Goal: Transaction & Acquisition: Purchase product/service

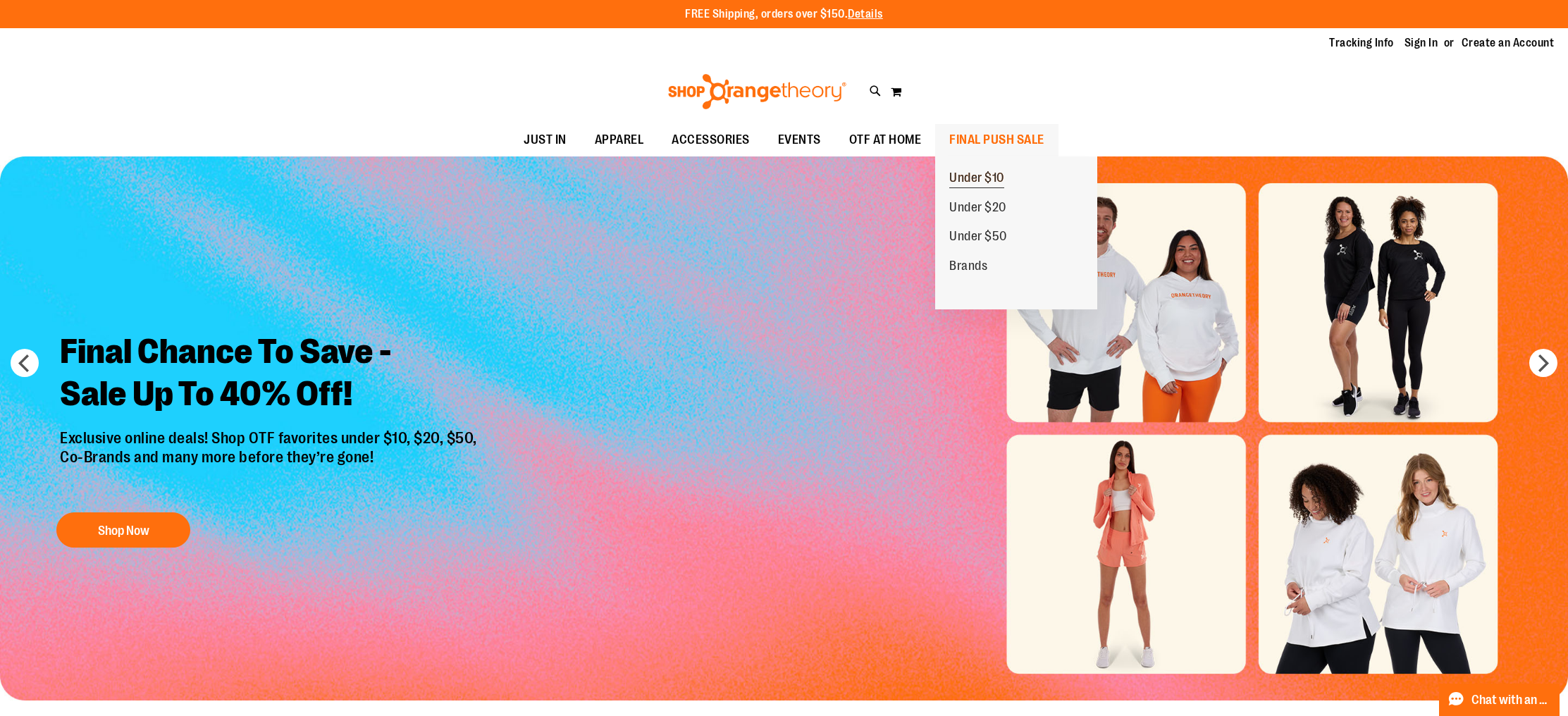
click at [991, 172] on span "Under $10" at bounding box center [977, 179] width 55 height 17
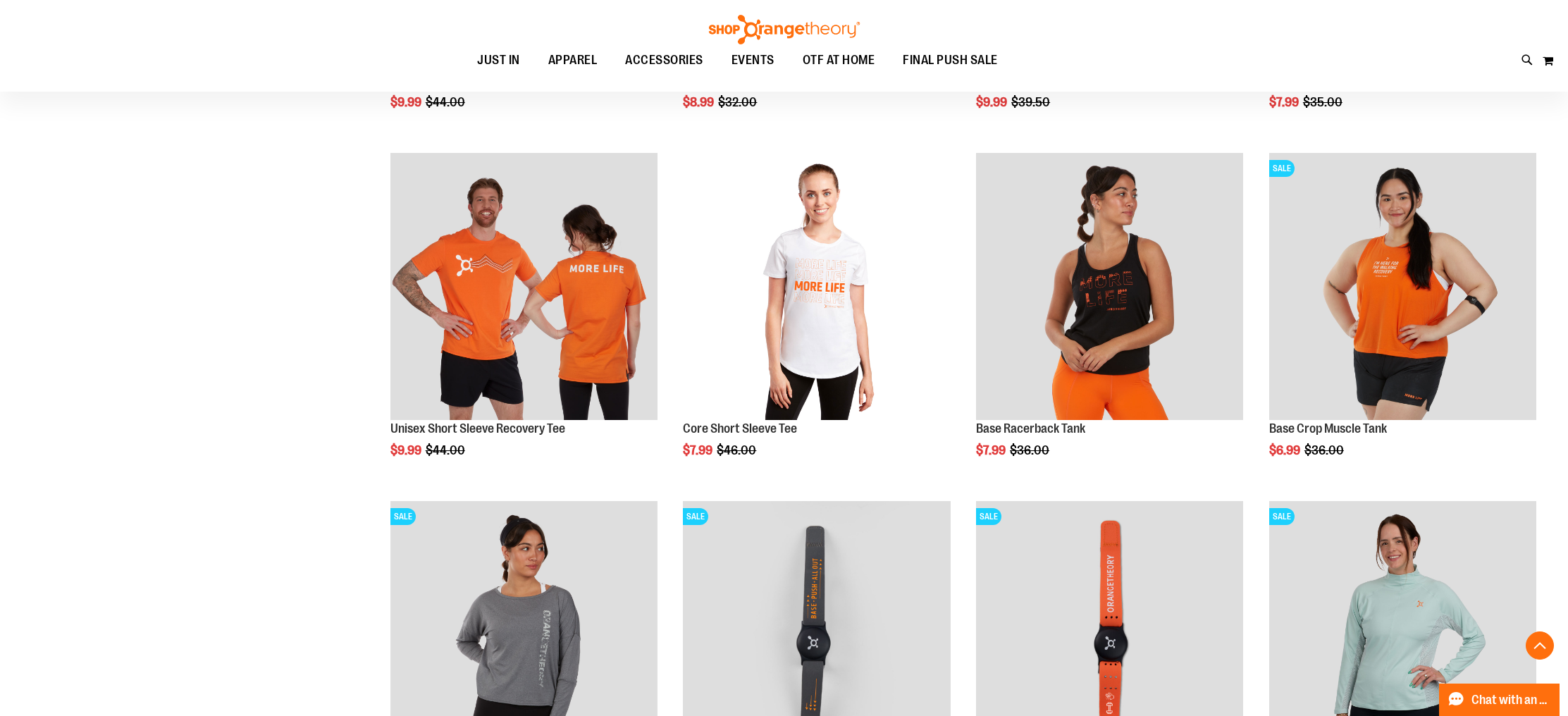
scroll to position [577, 0]
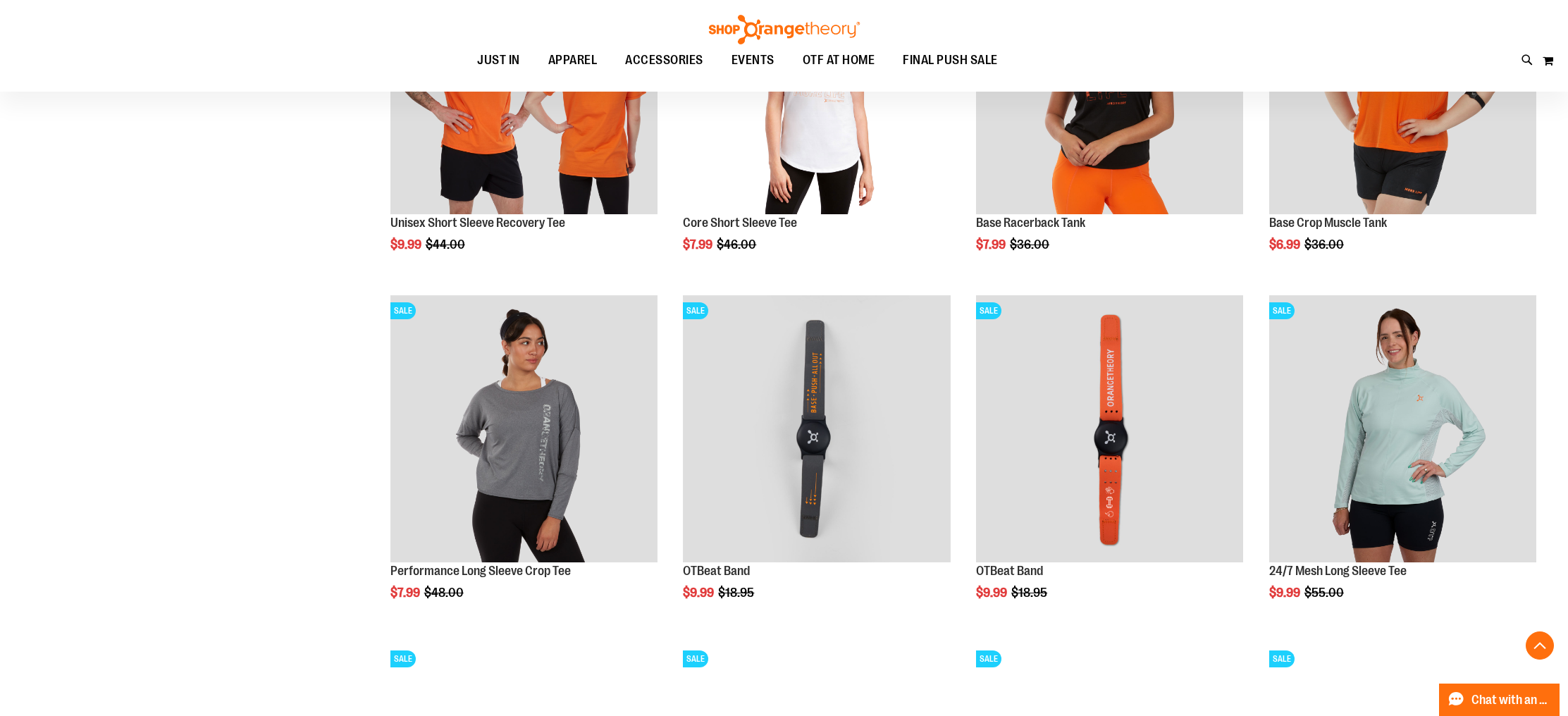
scroll to position [693, 0]
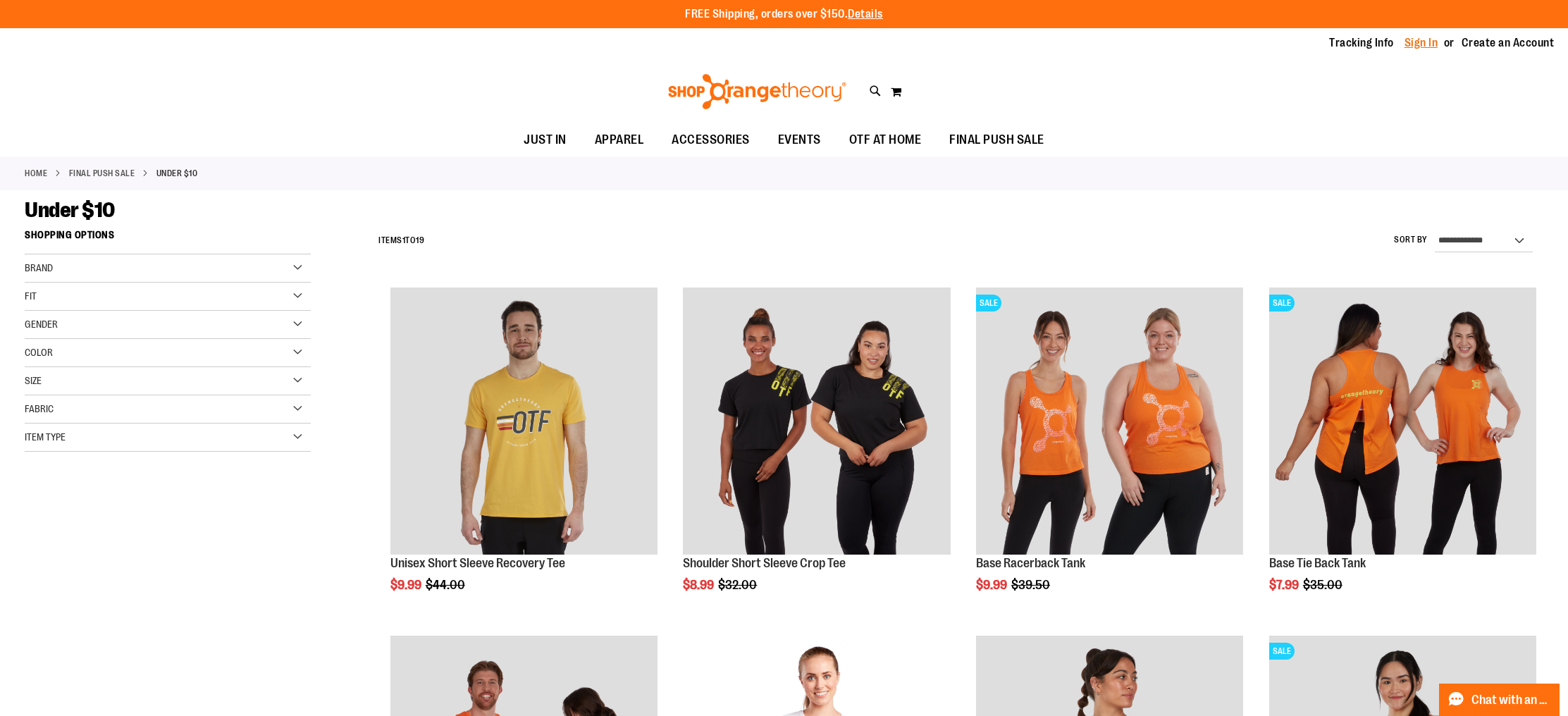
click at [1426, 46] on link "Sign In" at bounding box center [1421, 43] width 34 height 15
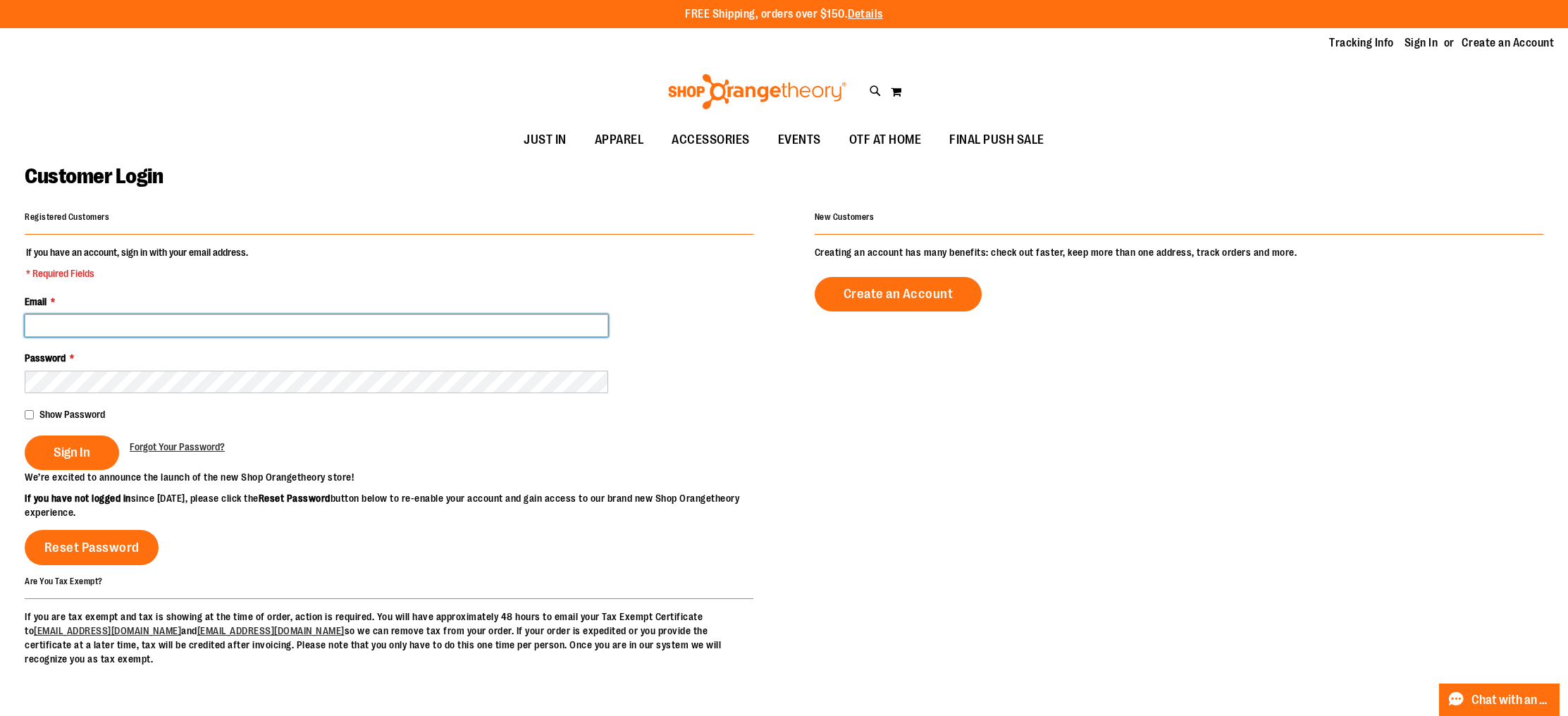
click at [106, 324] on input "Email *" at bounding box center [316, 325] width 584 height 23
drag, startPoint x: 184, startPoint y: 325, endPoint x: 0, endPoint y: 316, distance: 184.2
click at [0, 316] on main "**********" at bounding box center [784, 450] width 1568 height 587
type input "**********"
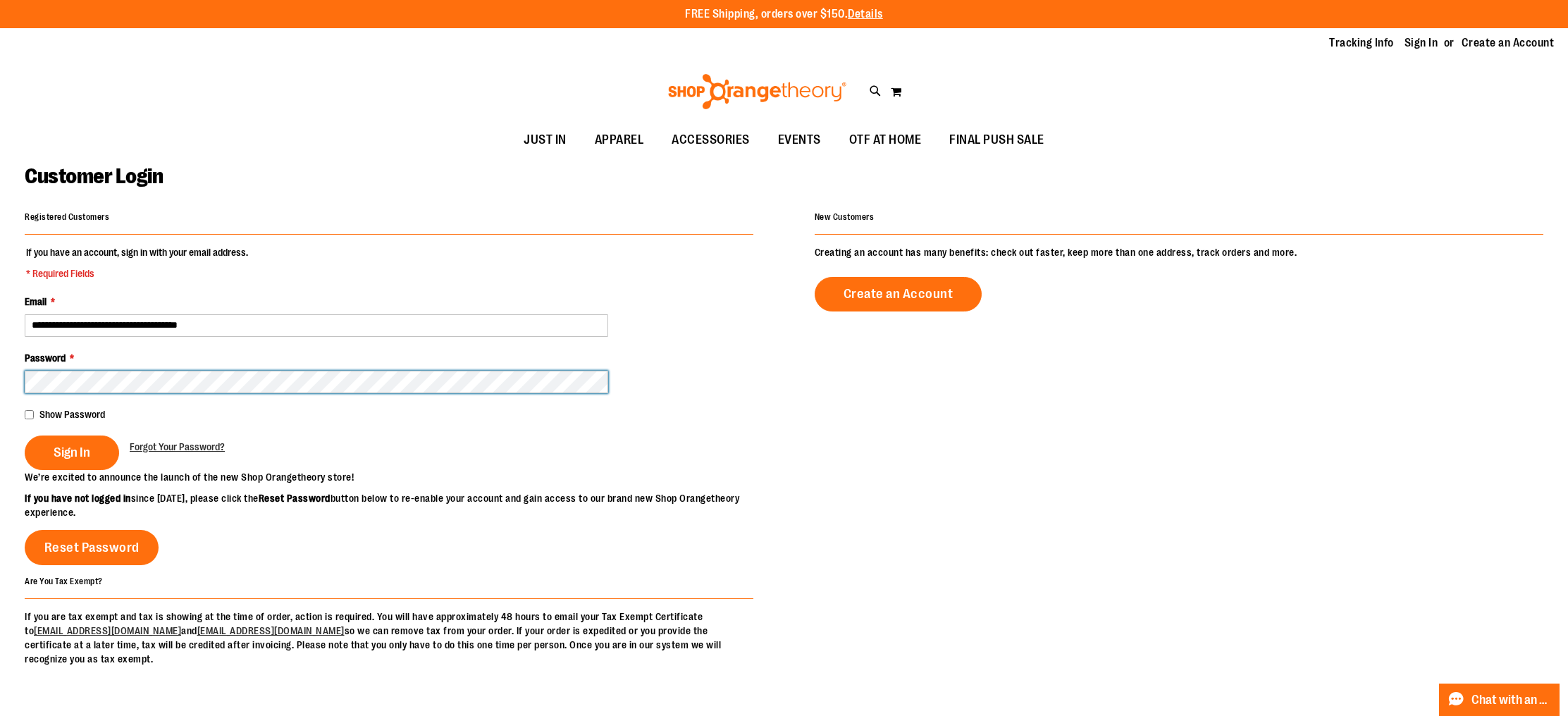
click at [25, 435] on button "Sign In" at bounding box center [72, 453] width 95 height 35
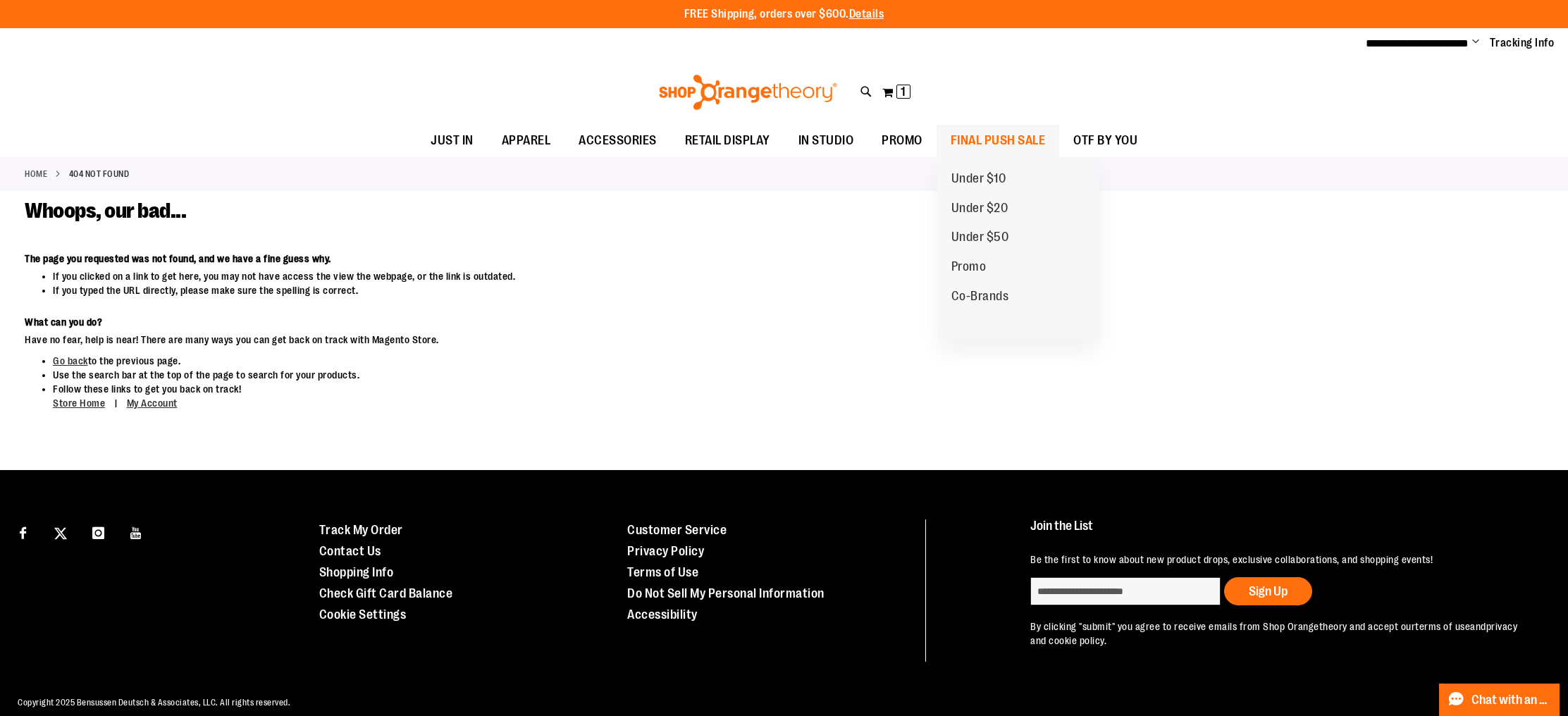
click at [1002, 145] on span "FINAL PUSH SALE" at bounding box center [999, 141] width 95 height 32
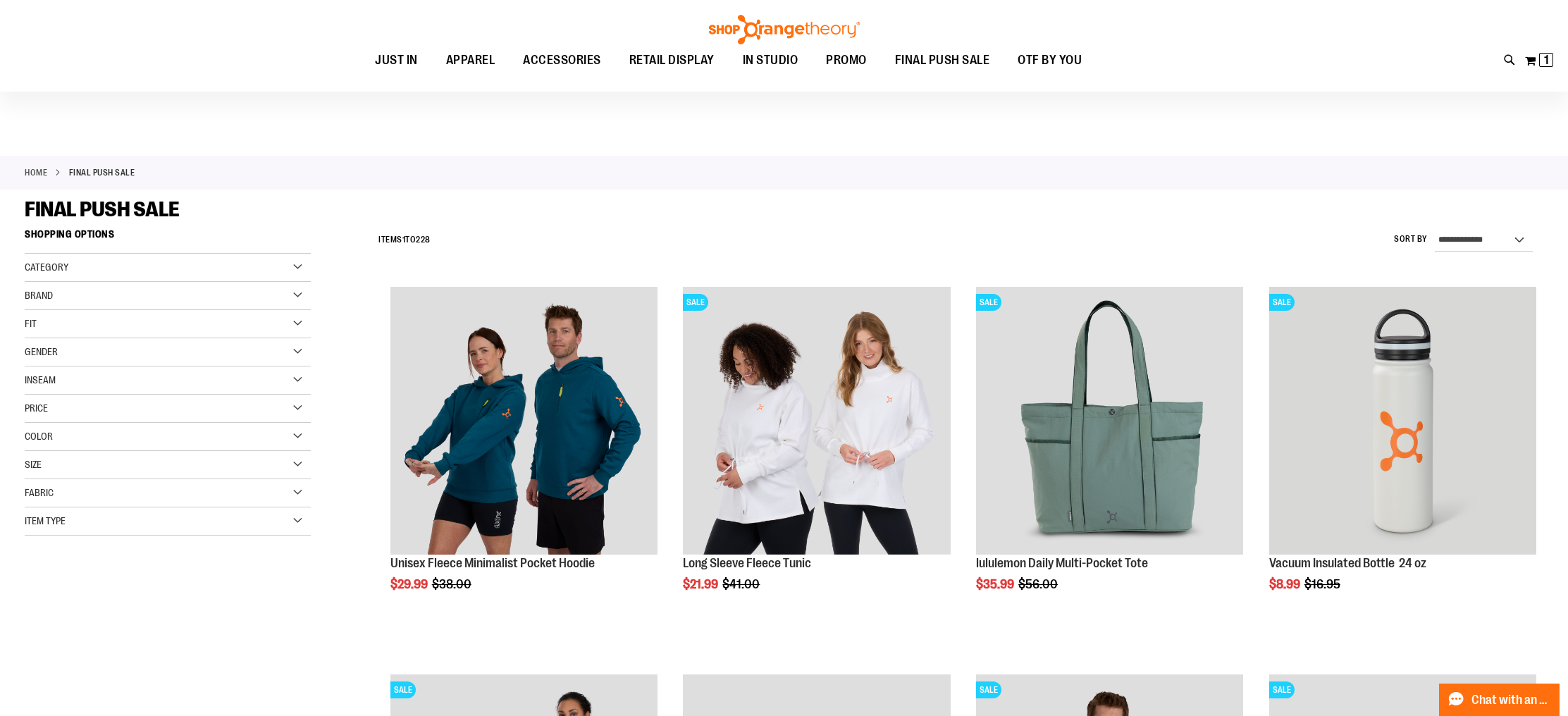
scroll to position [23, 0]
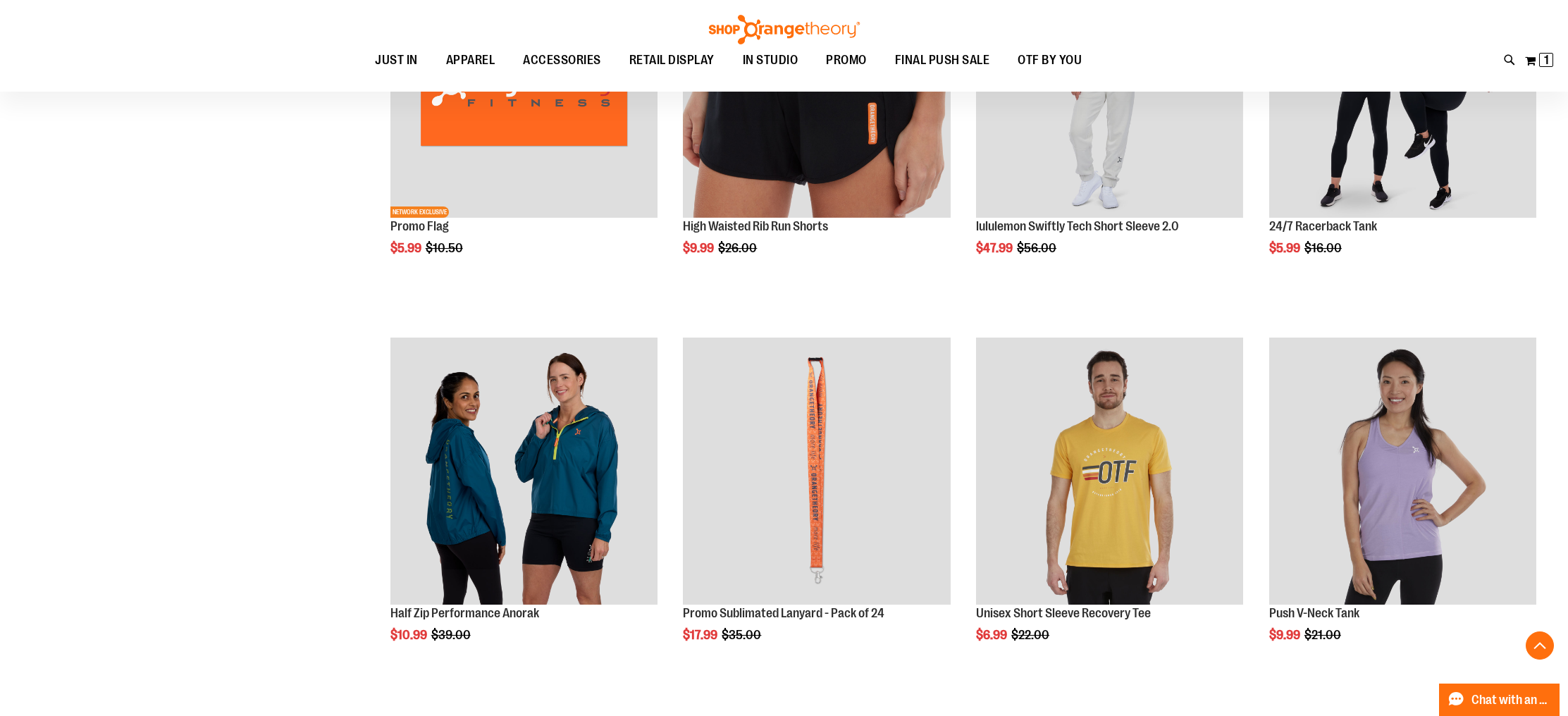
scroll to position [1172, 0]
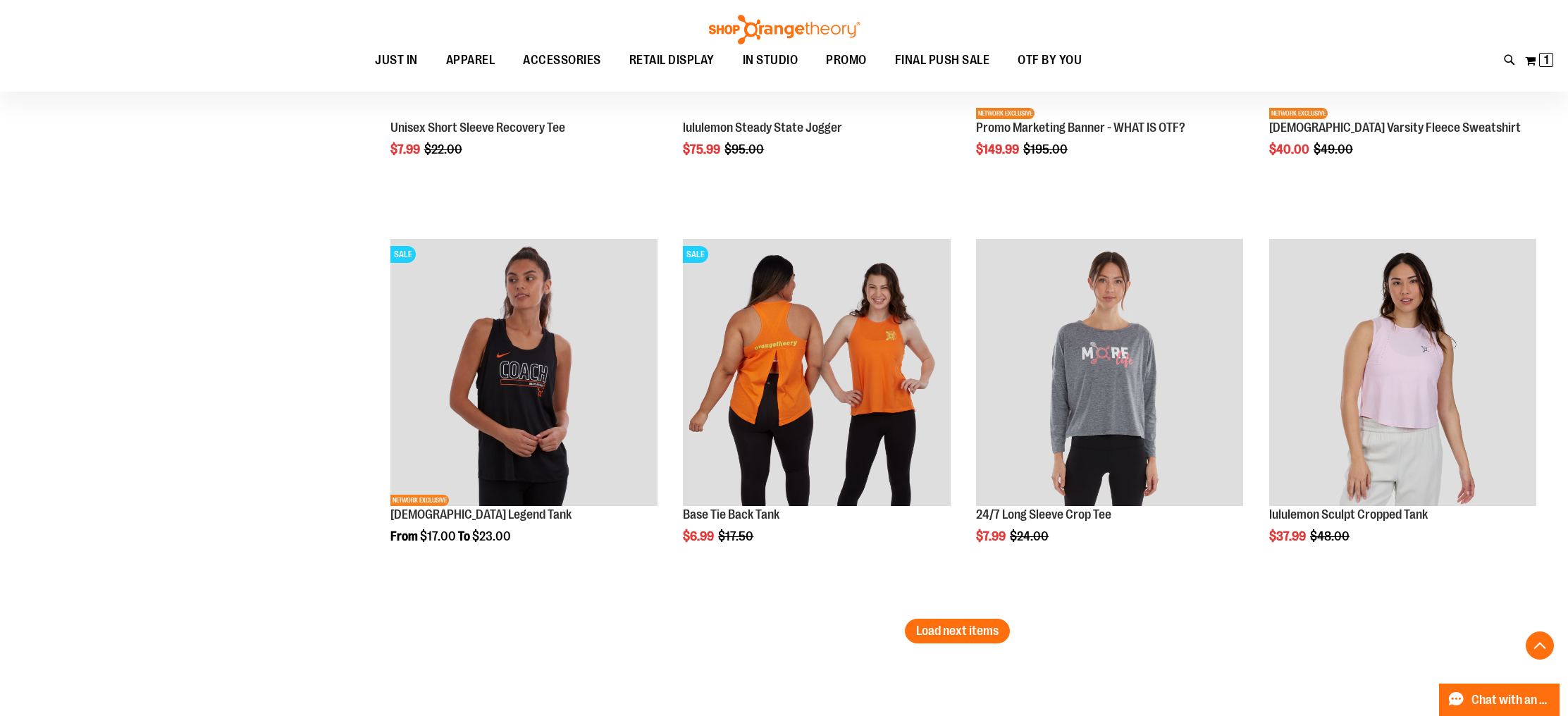
scroll to position [3182, 0]
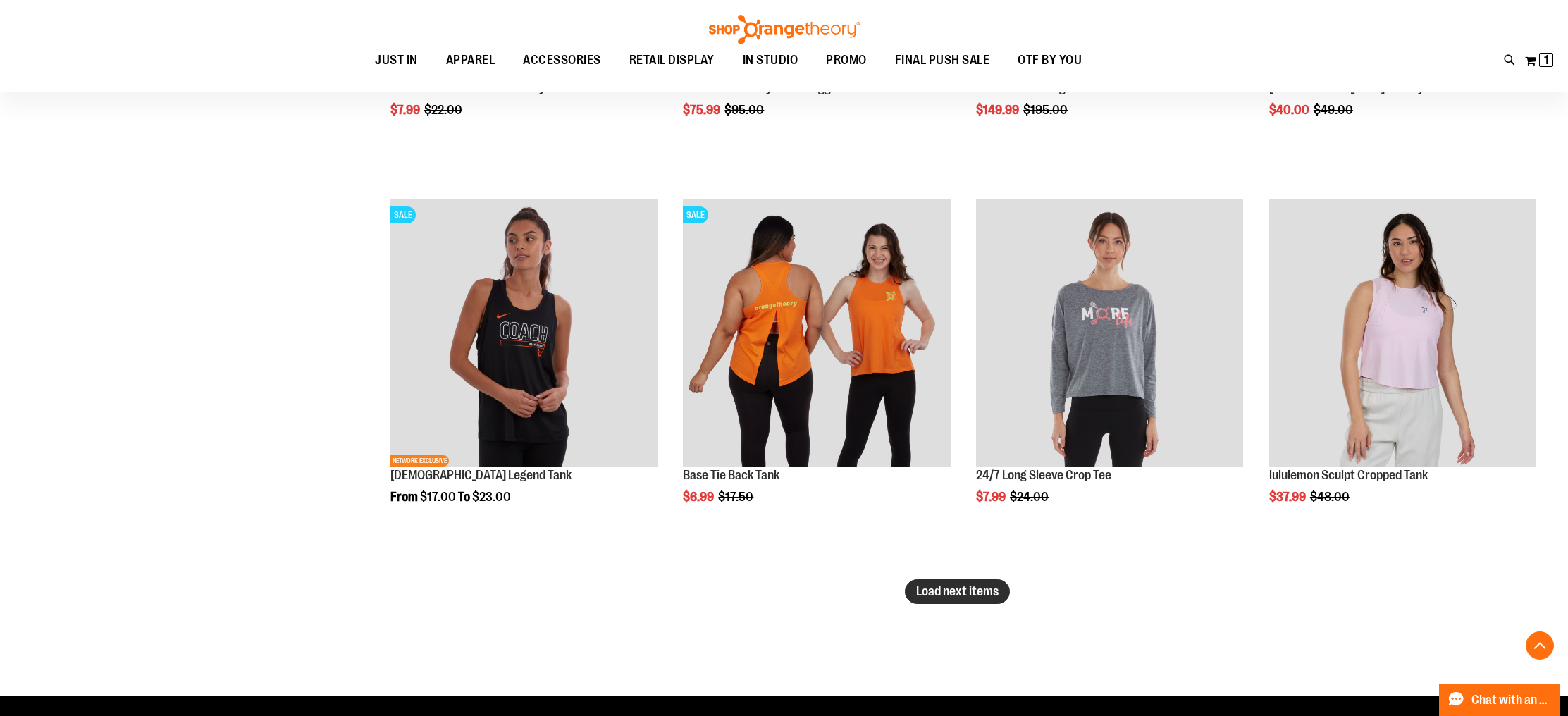
click at [962, 584] on button "Load next items" at bounding box center [957, 591] width 105 height 25
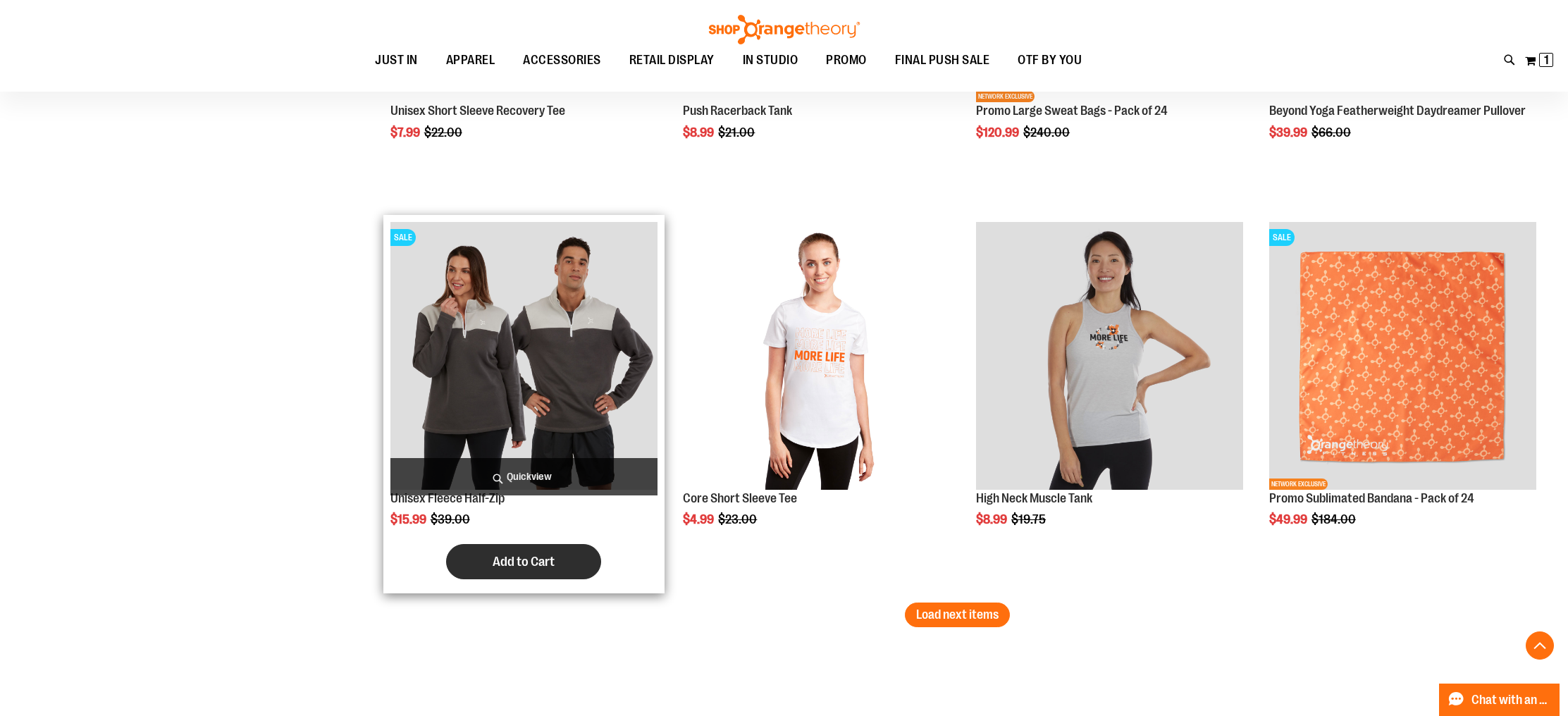
scroll to position [4343, 0]
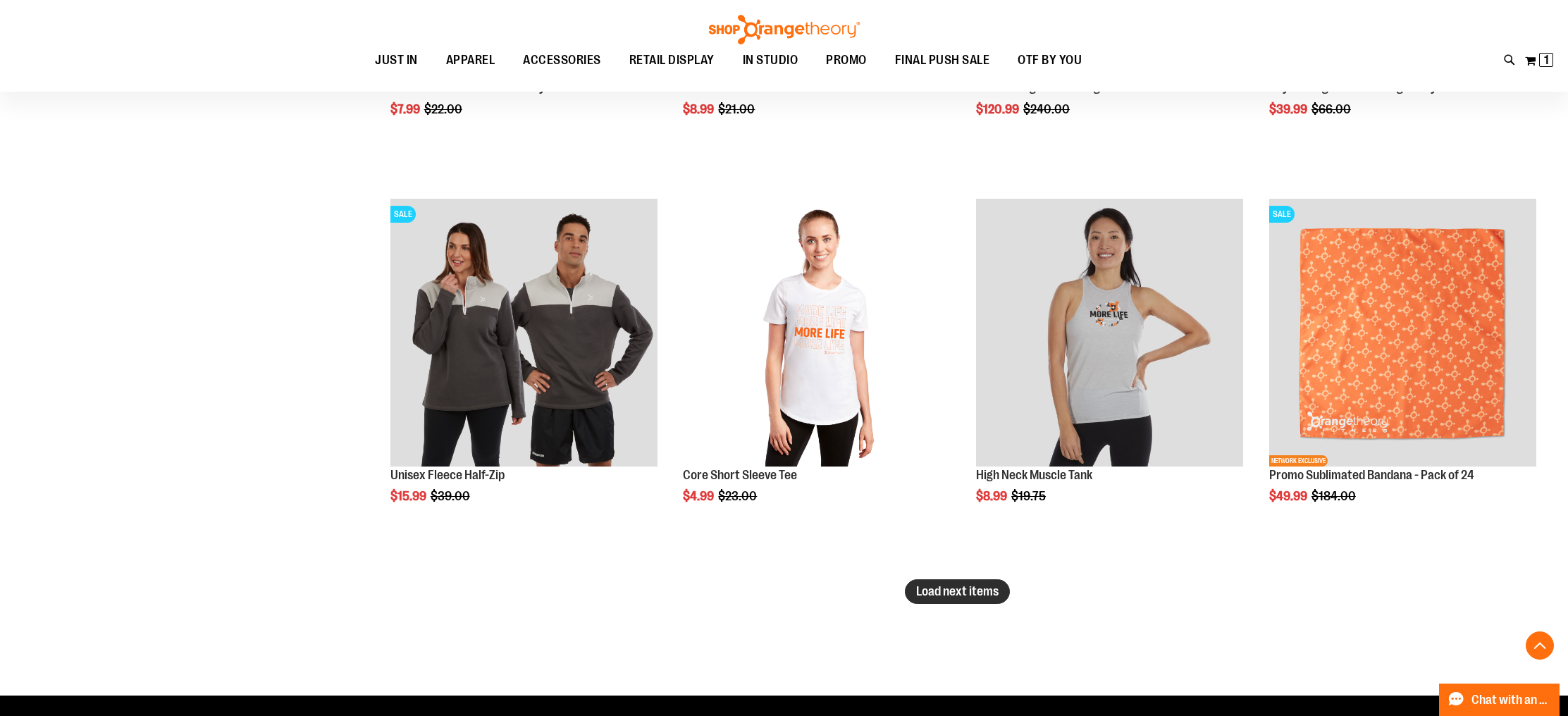
click at [951, 599] on button "Load next items" at bounding box center [957, 591] width 105 height 25
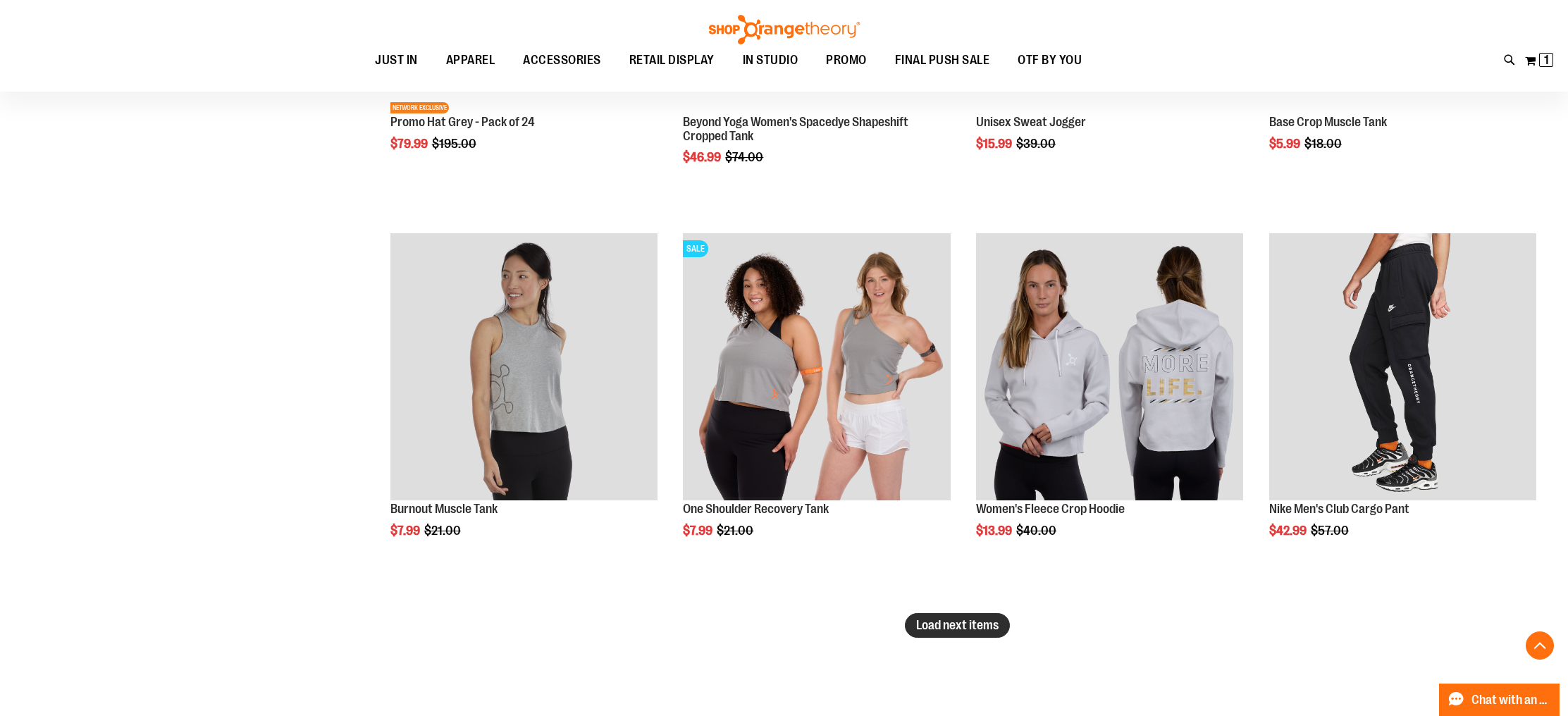
scroll to position [5472, 0]
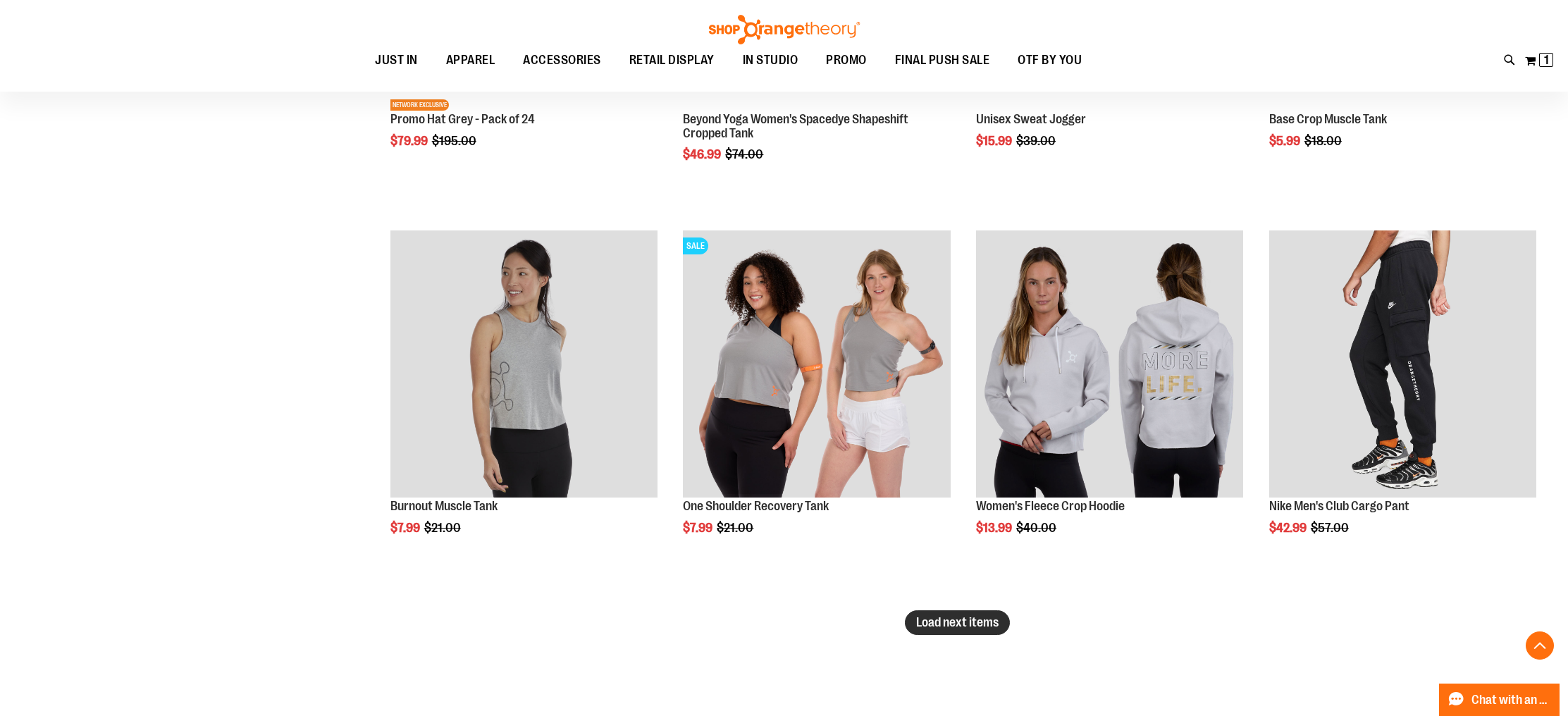
click at [956, 625] on span "Load next items" at bounding box center [957, 622] width 83 height 14
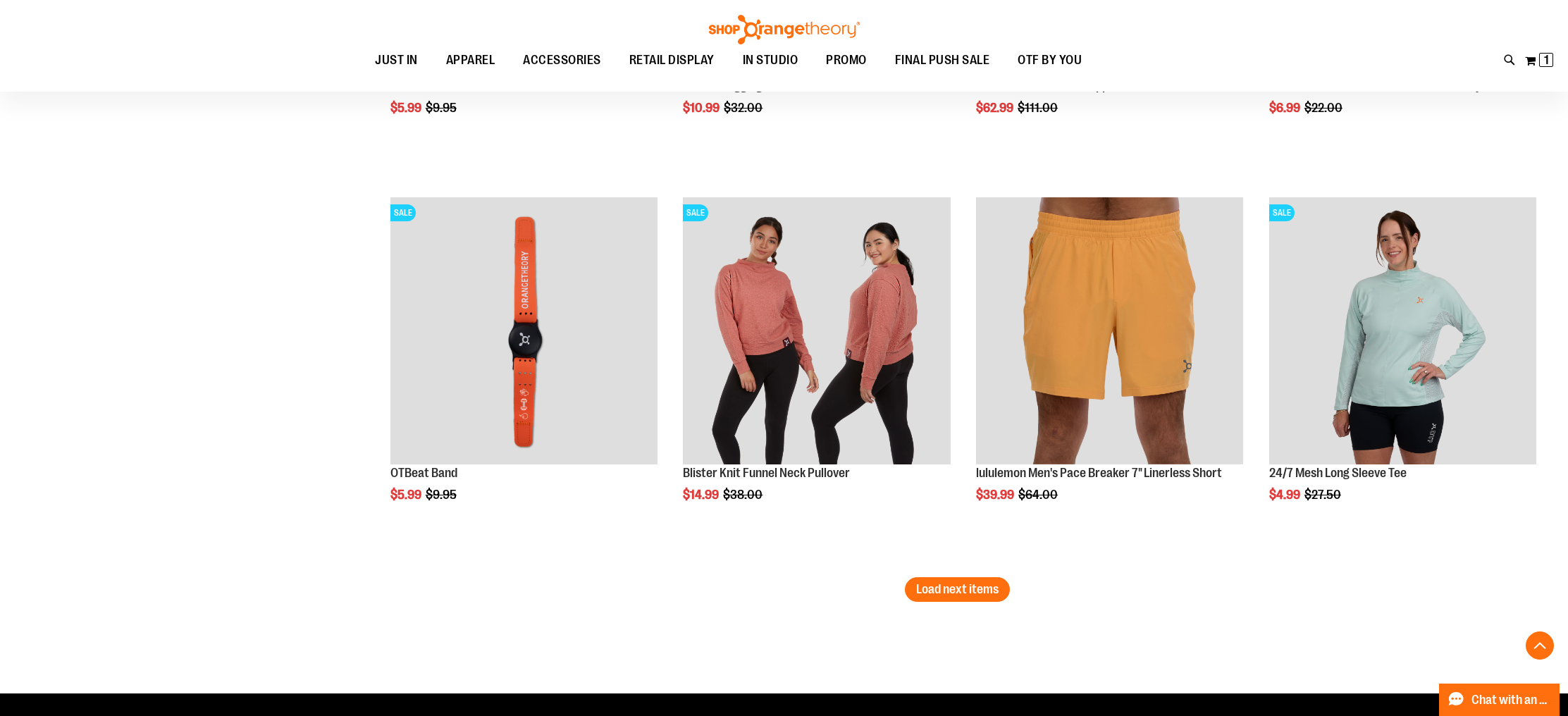
scroll to position [6667, 0]
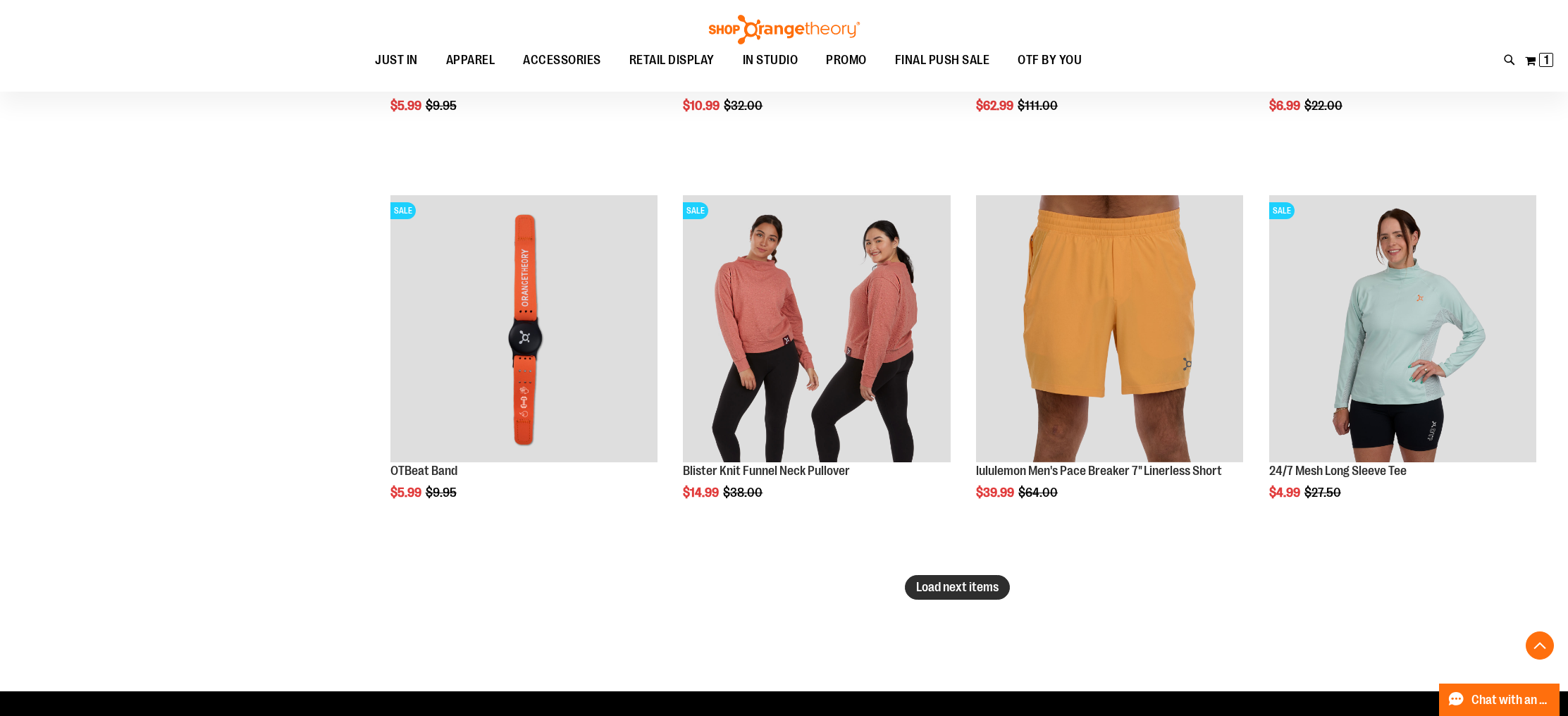
click at [965, 588] on span "Load next items" at bounding box center [957, 587] width 83 height 14
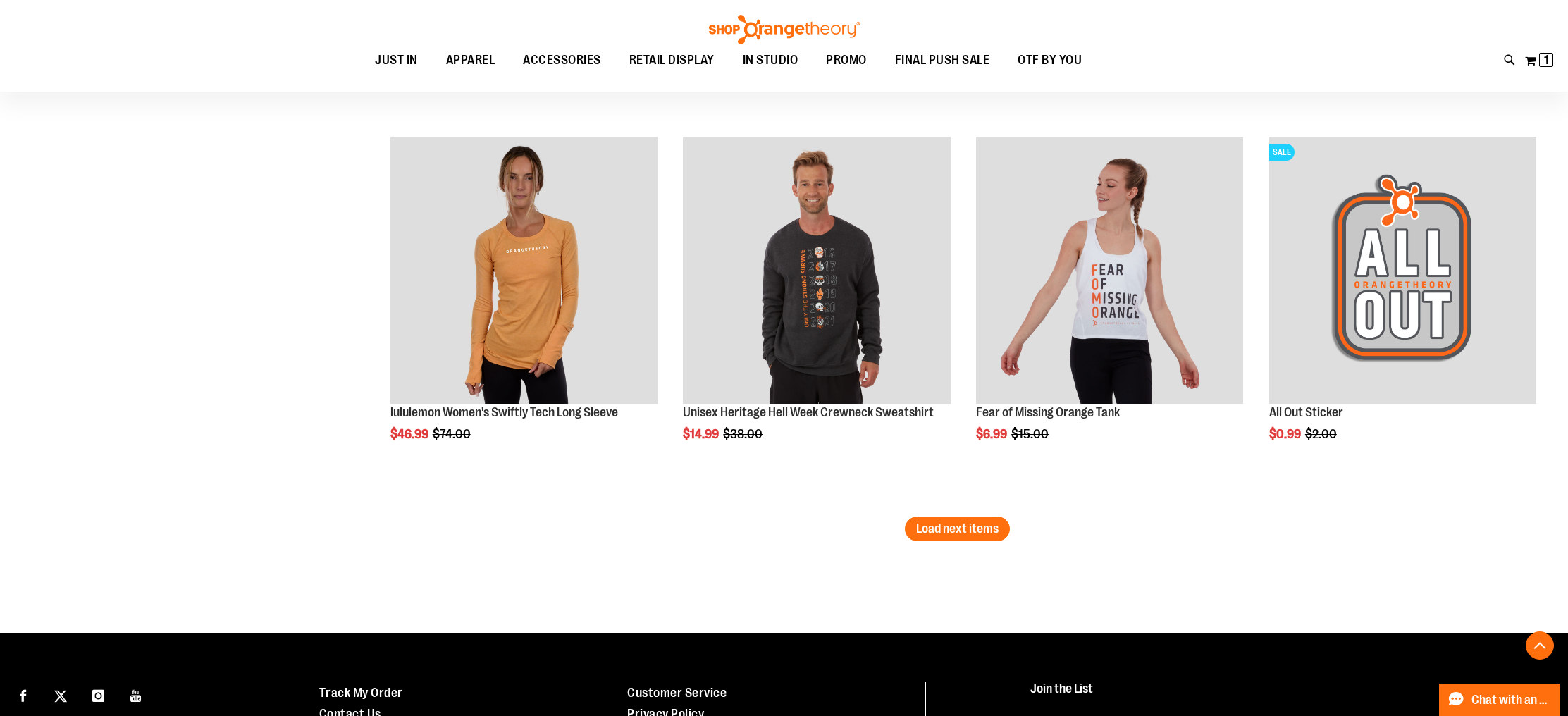
scroll to position [7887, 0]
click at [965, 530] on span "Load next items" at bounding box center [957, 528] width 83 height 14
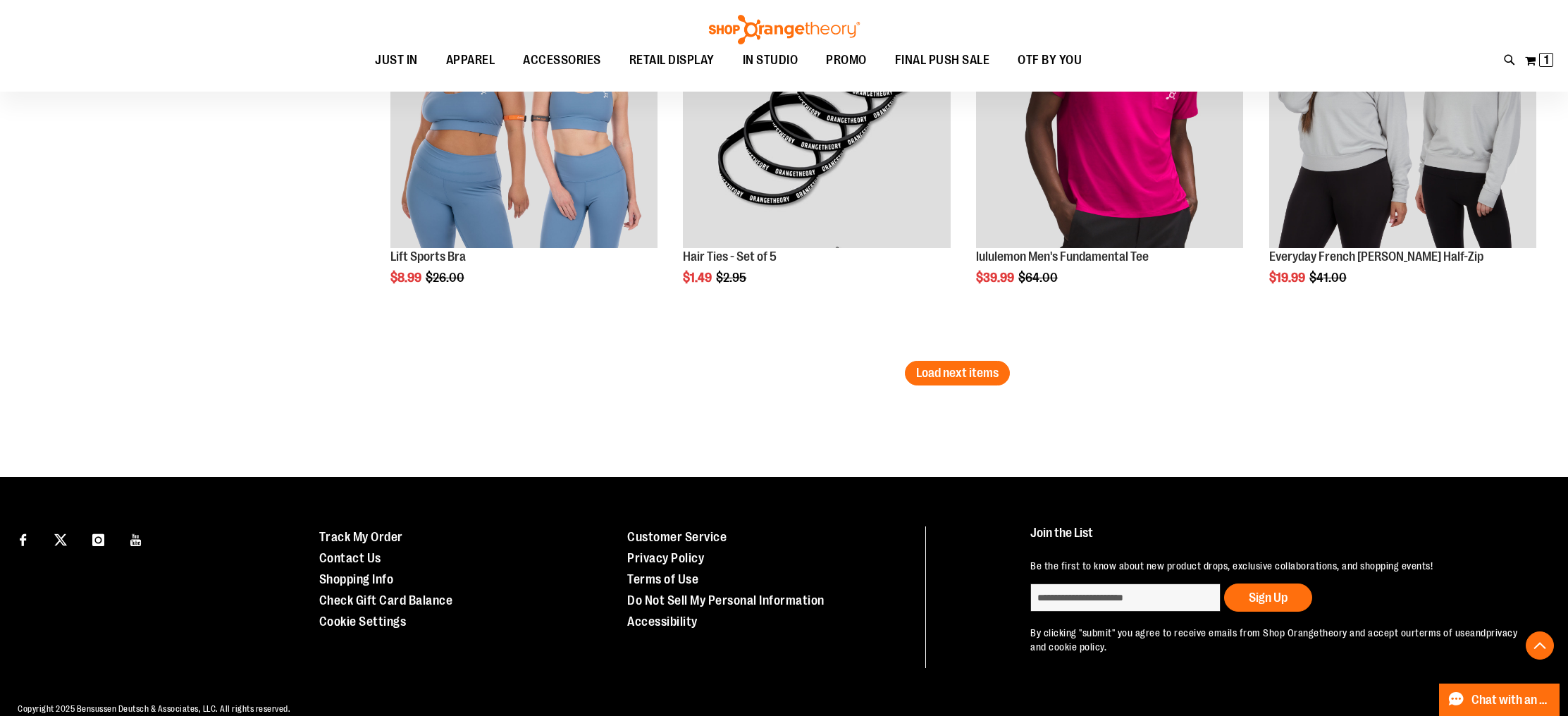
scroll to position [9227, 0]
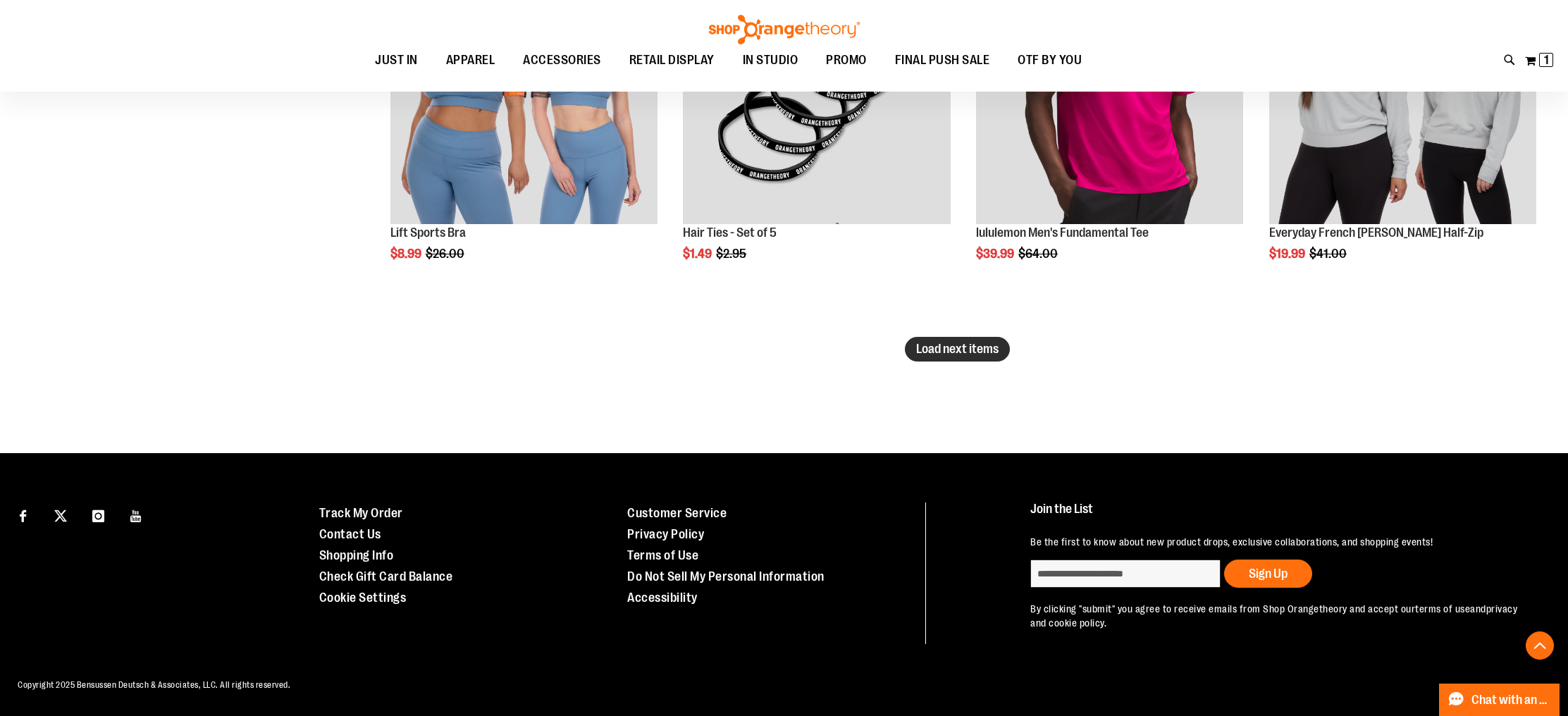
click at [958, 344] on span "Load next items" at bounding box center [957, 348] width 83 height 14
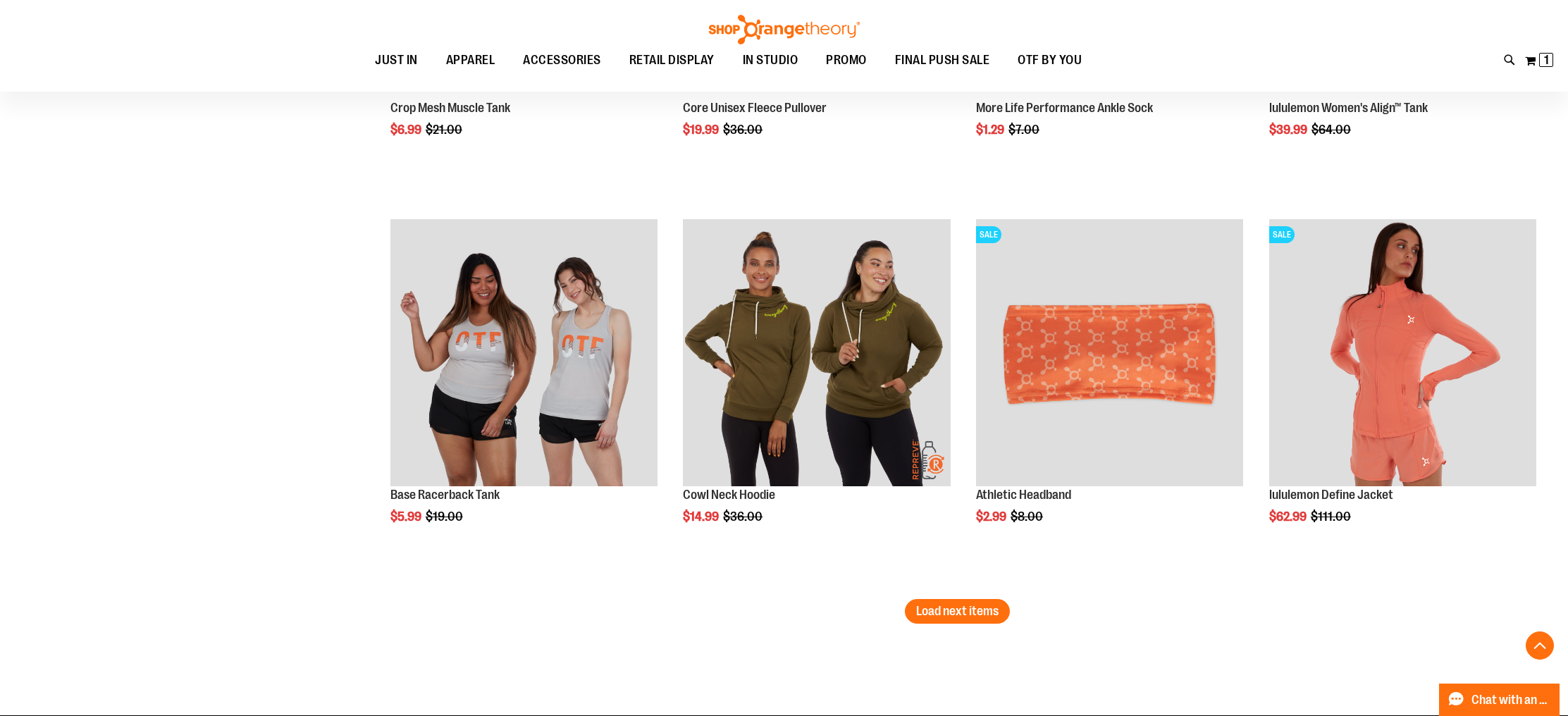
scroll to position [10126, 0]
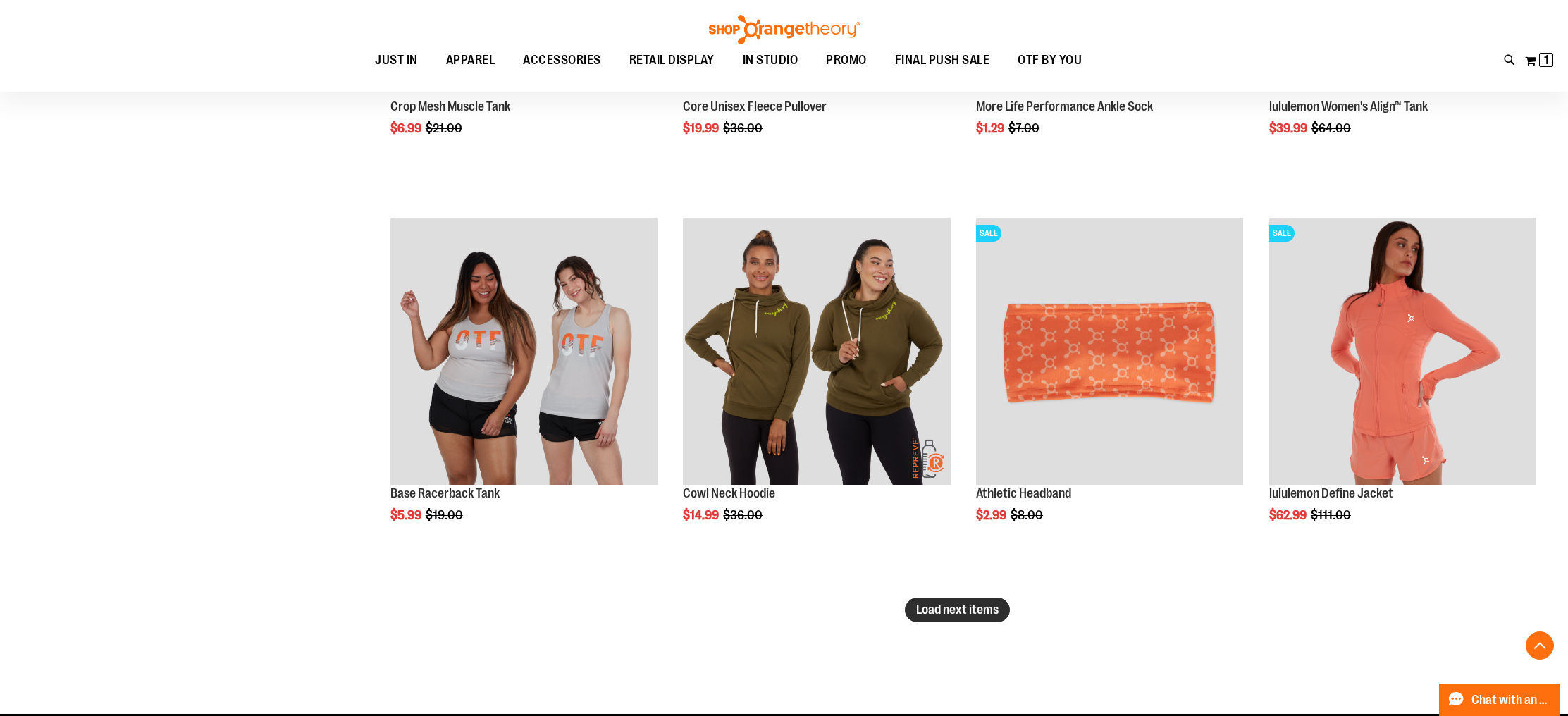
click at [962, 605] on span "Load next items" at bounding box center [957, 609] width 83 height 14
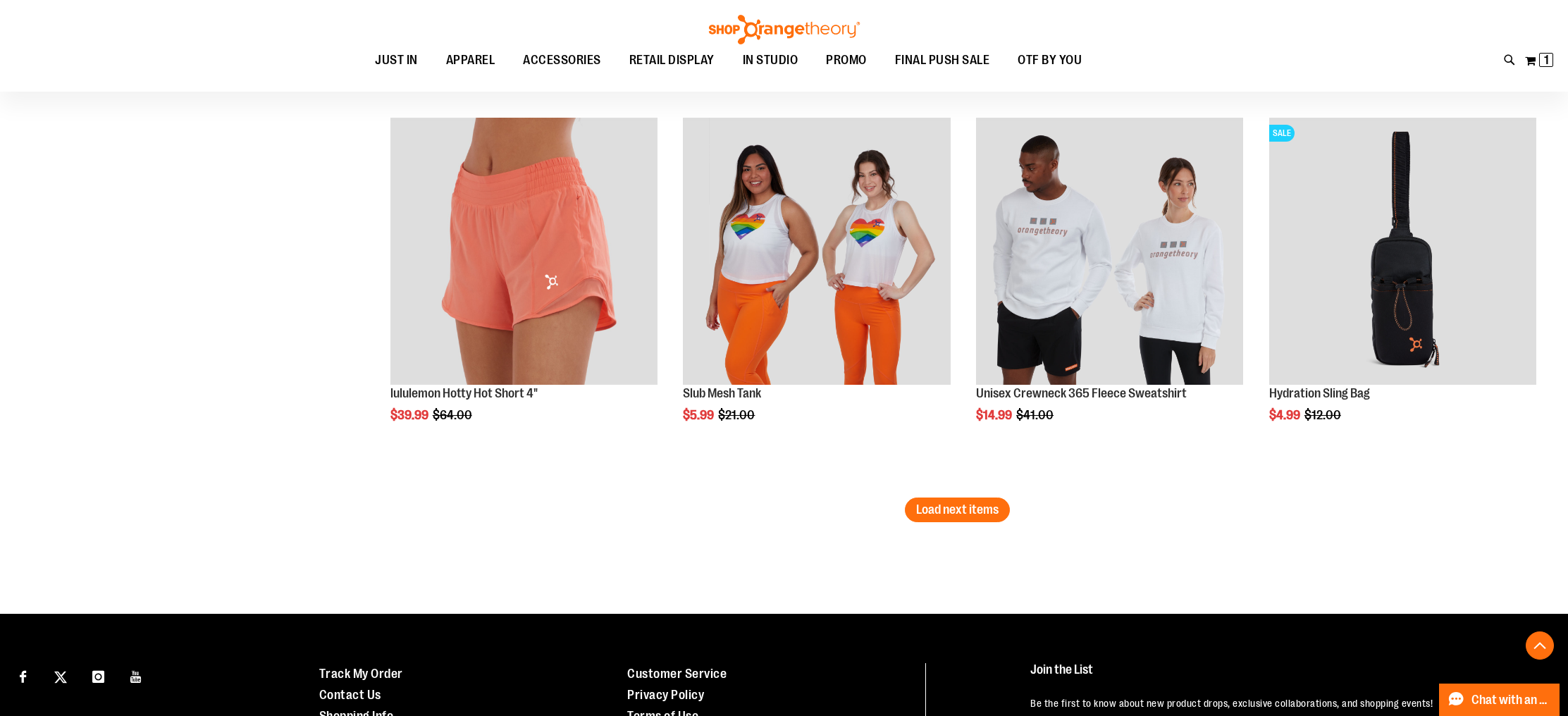
scroll to position [11387, 0]
click at [997, 510] on span "Load next items" at bounding box center [957, 509] width 83 height 14
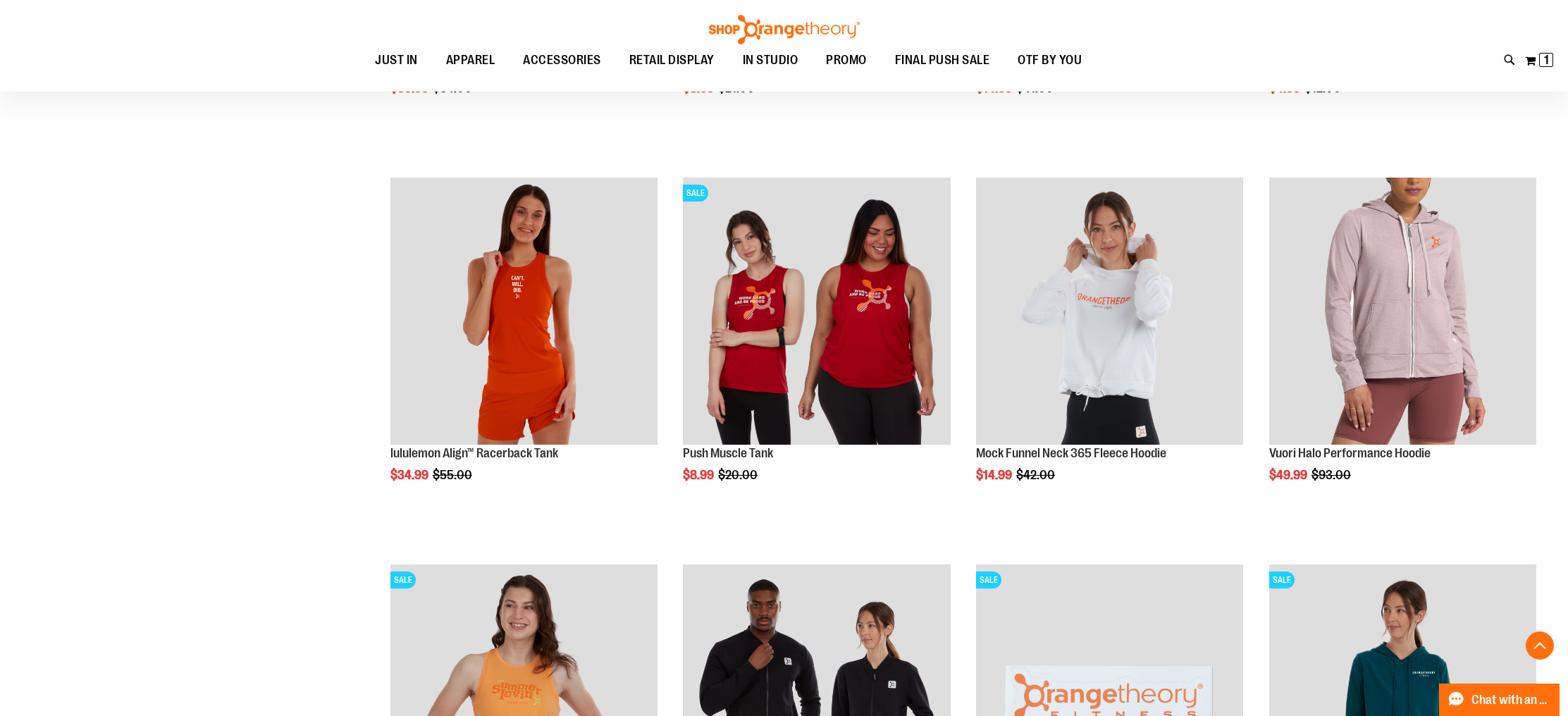
scroll to position [11723, 0]
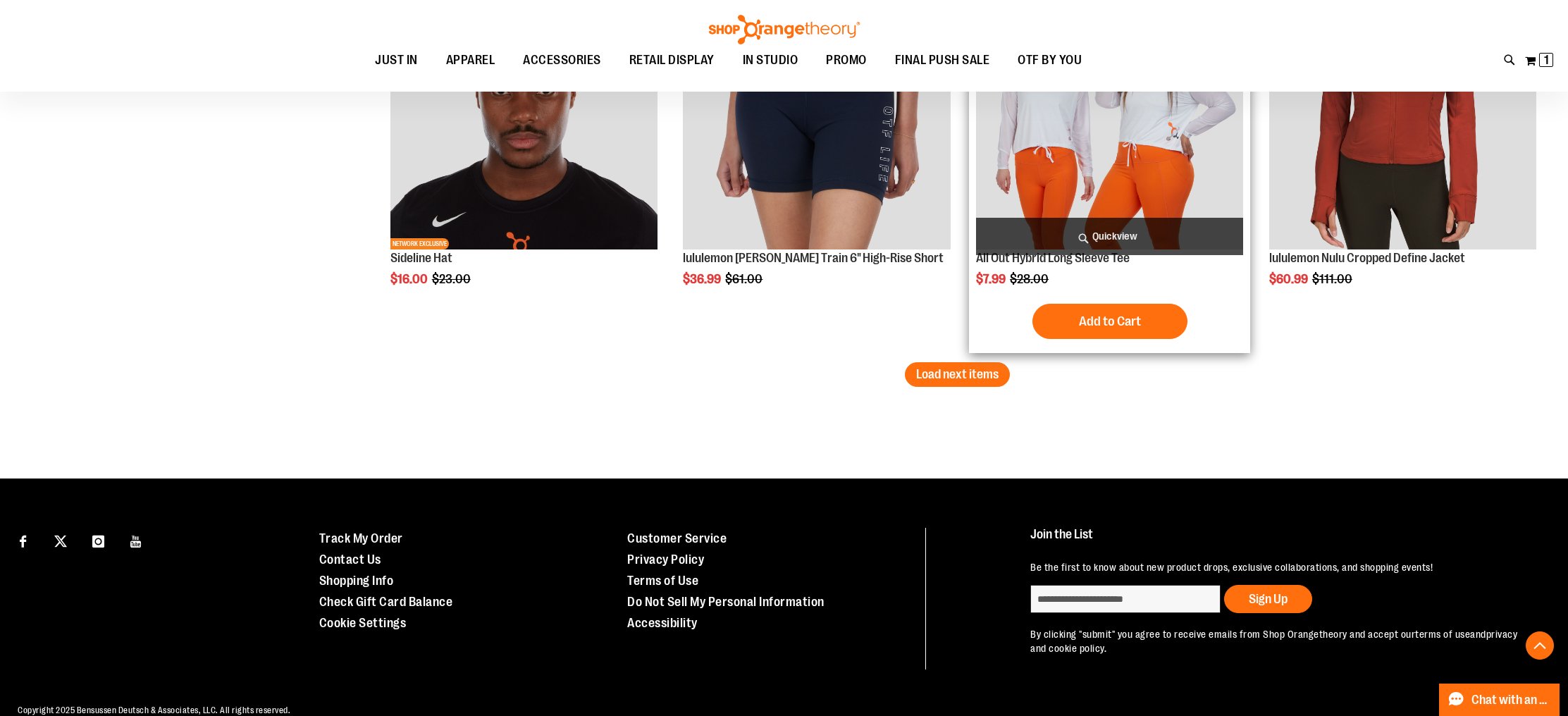
scroll to position [12708, 0]
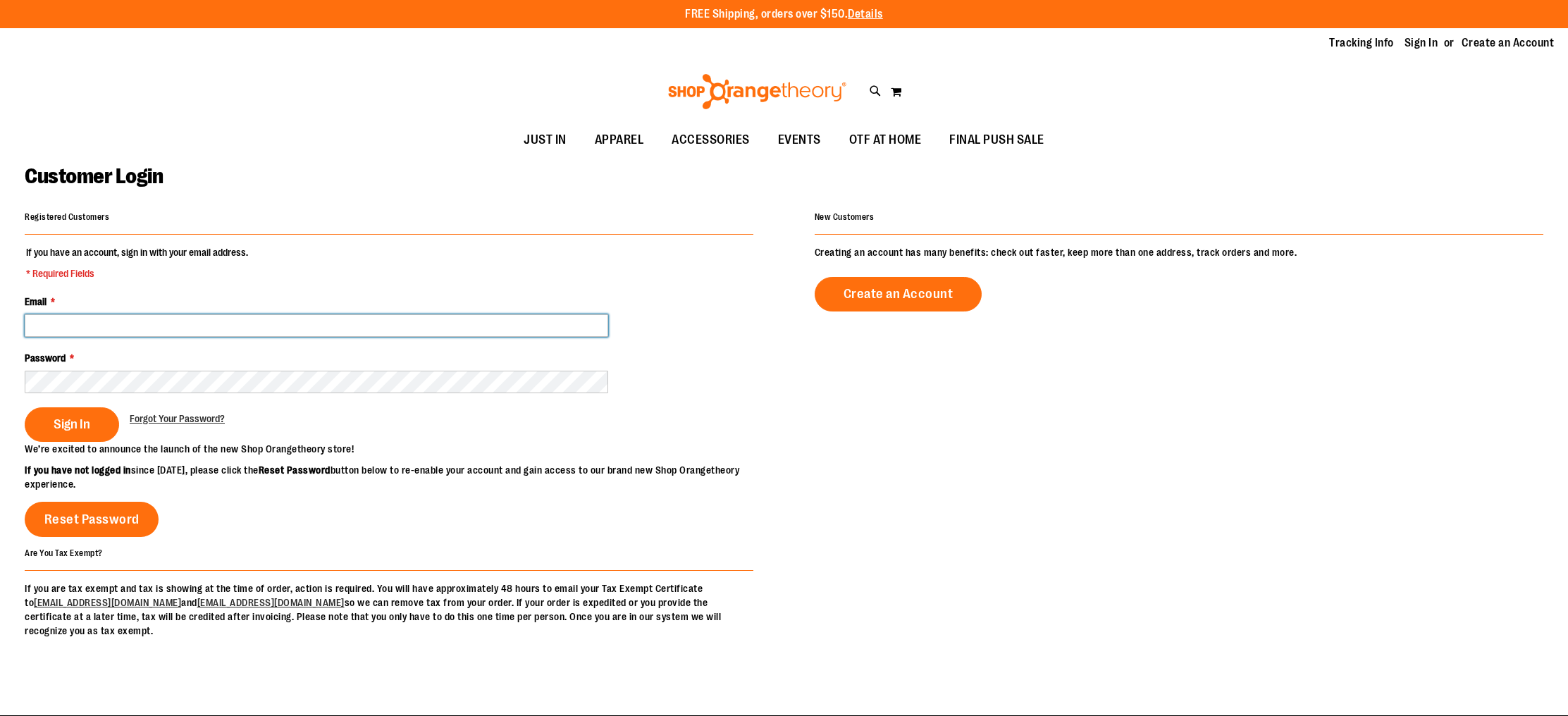
click at [425, 327] on input "Email *" at bounding box center [316, 325] width 584 height 23
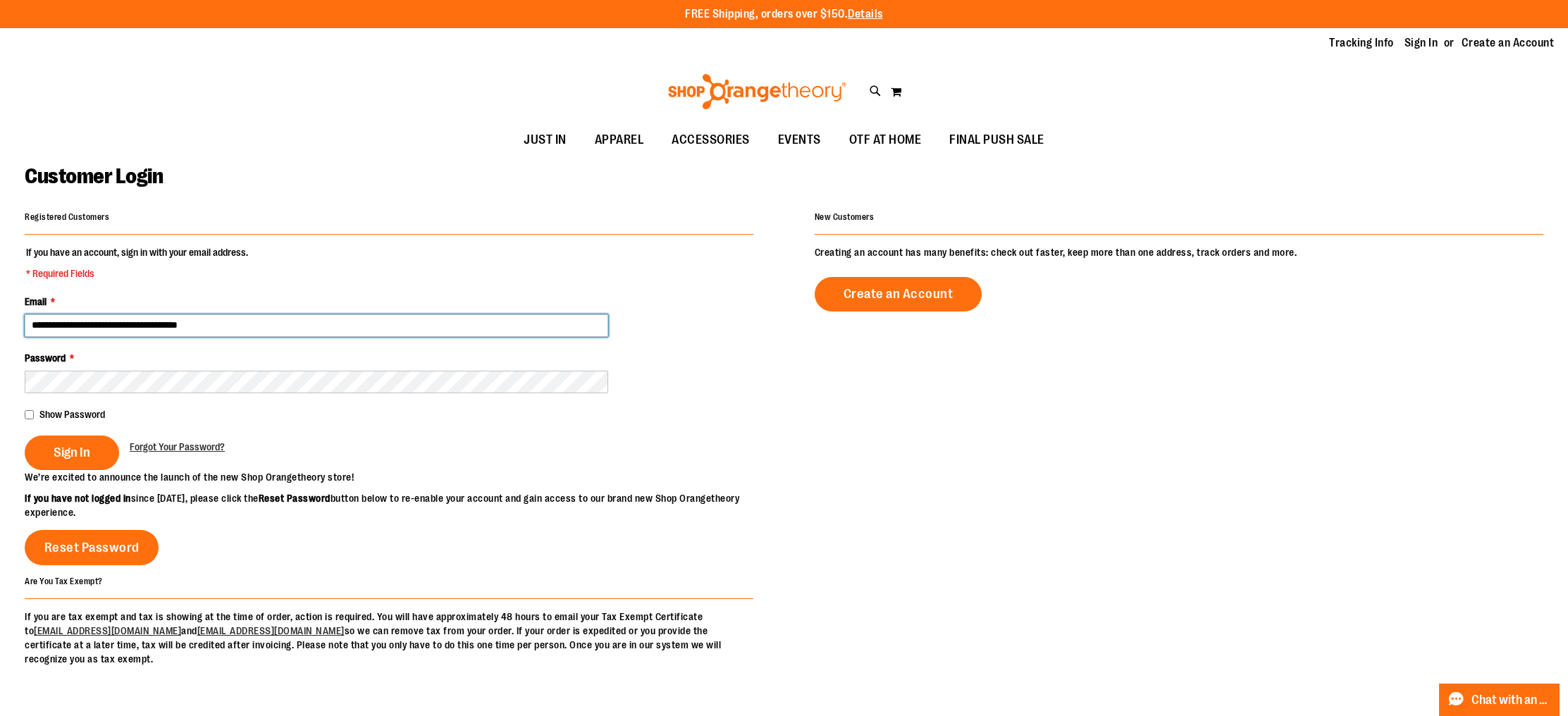
type input "**********"
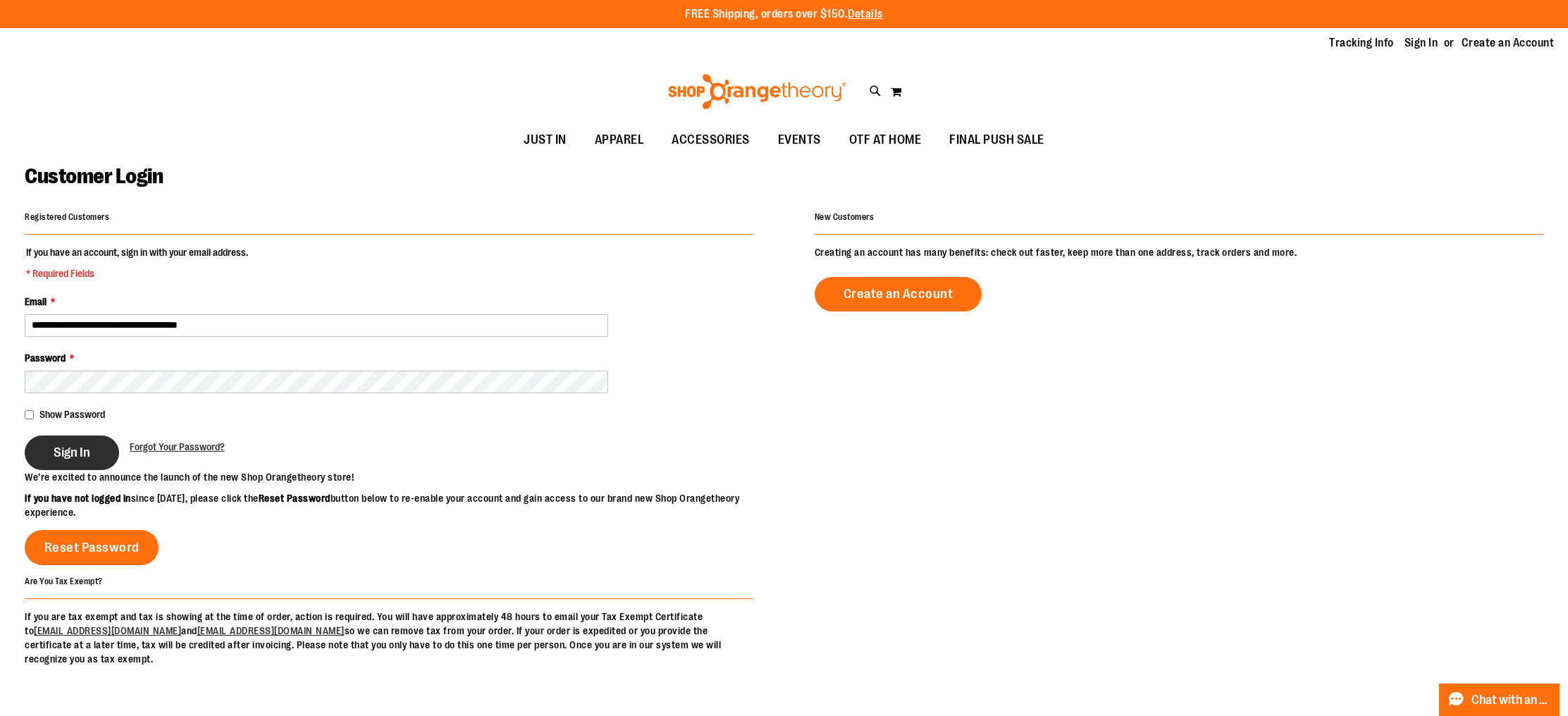
click at [73, 445] on span "Sign In" at bounding box center [72, 452] width 36 height 15
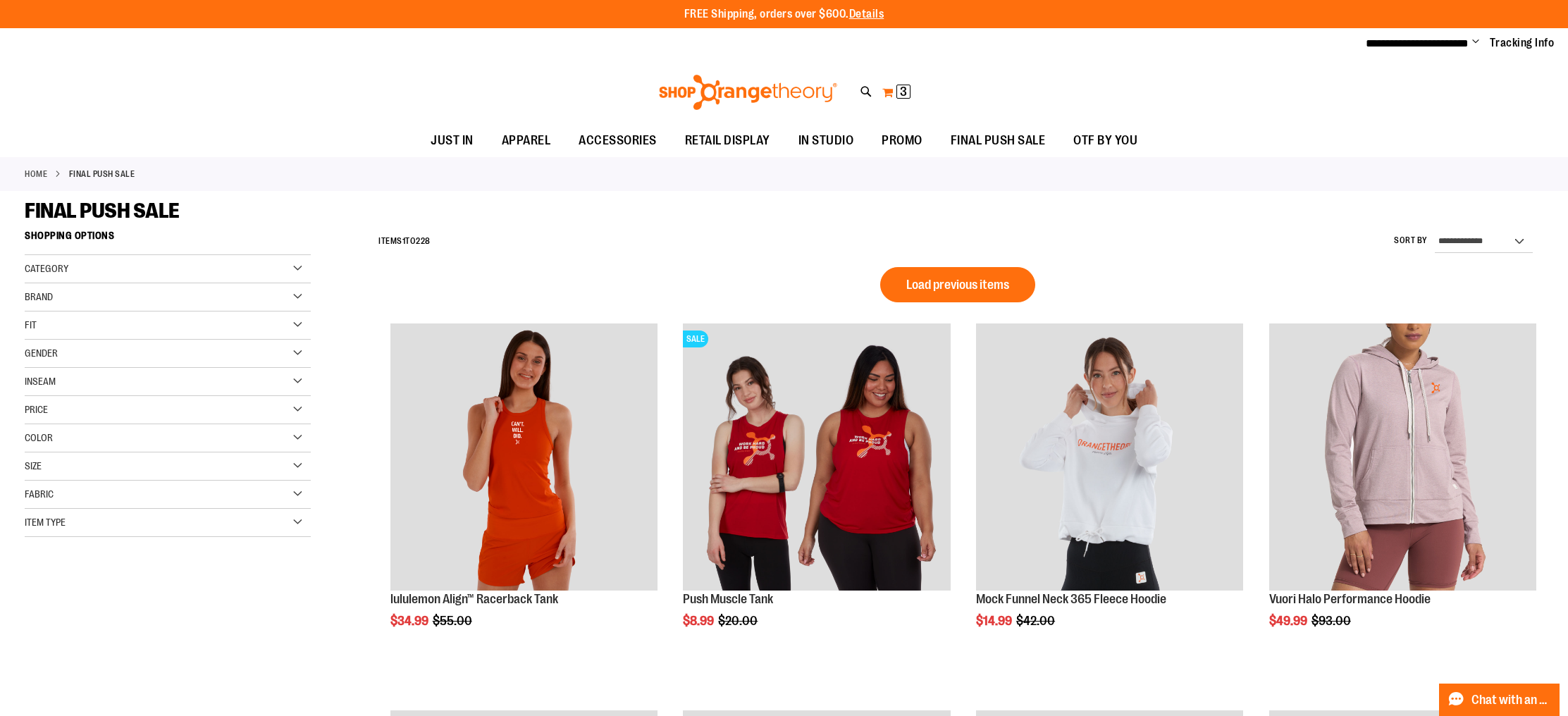
click at [906, 86] on span "3" at bounding box center [903, 92] width 7 height 14
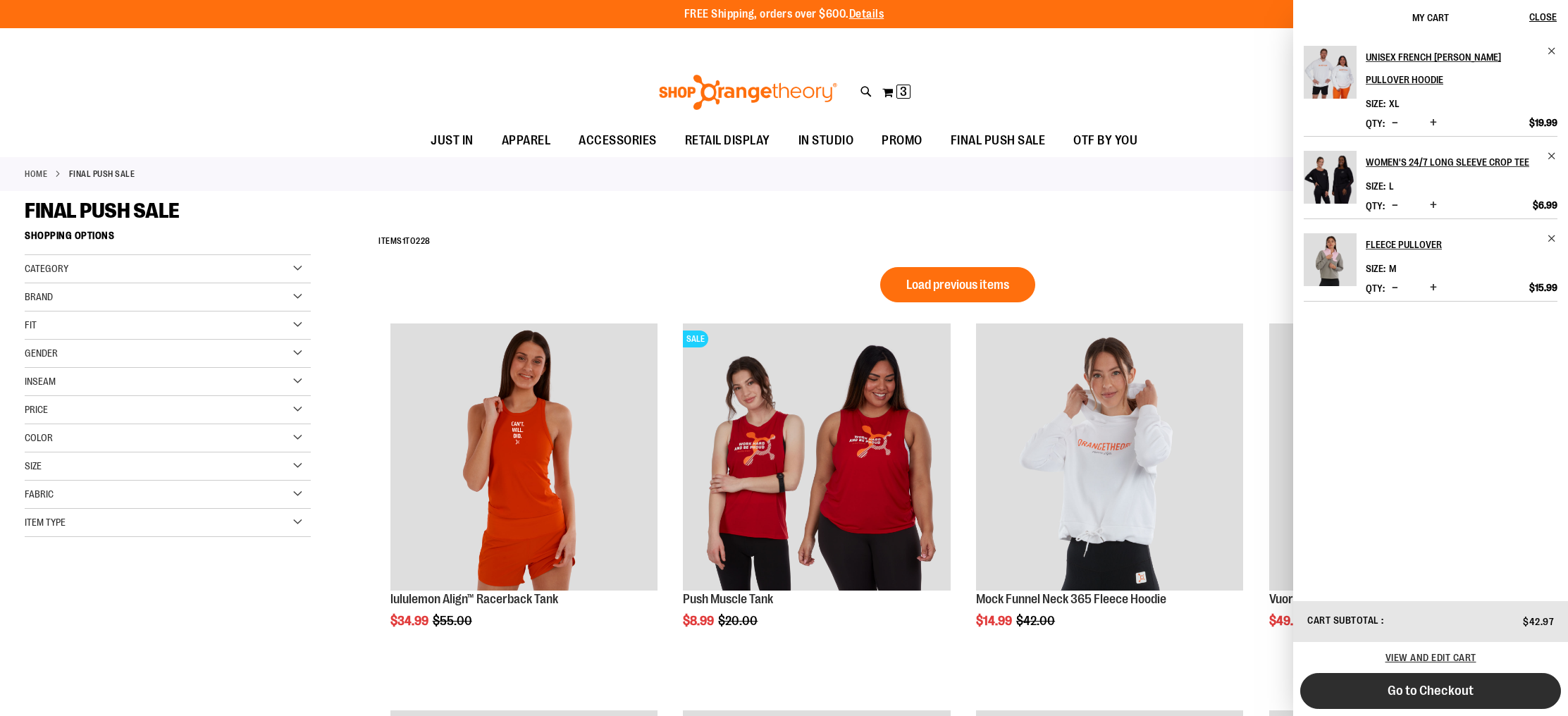
click at [1519, 695] on button "Go to Checkout" at bounding box center [1430, 690] width 260 height 36
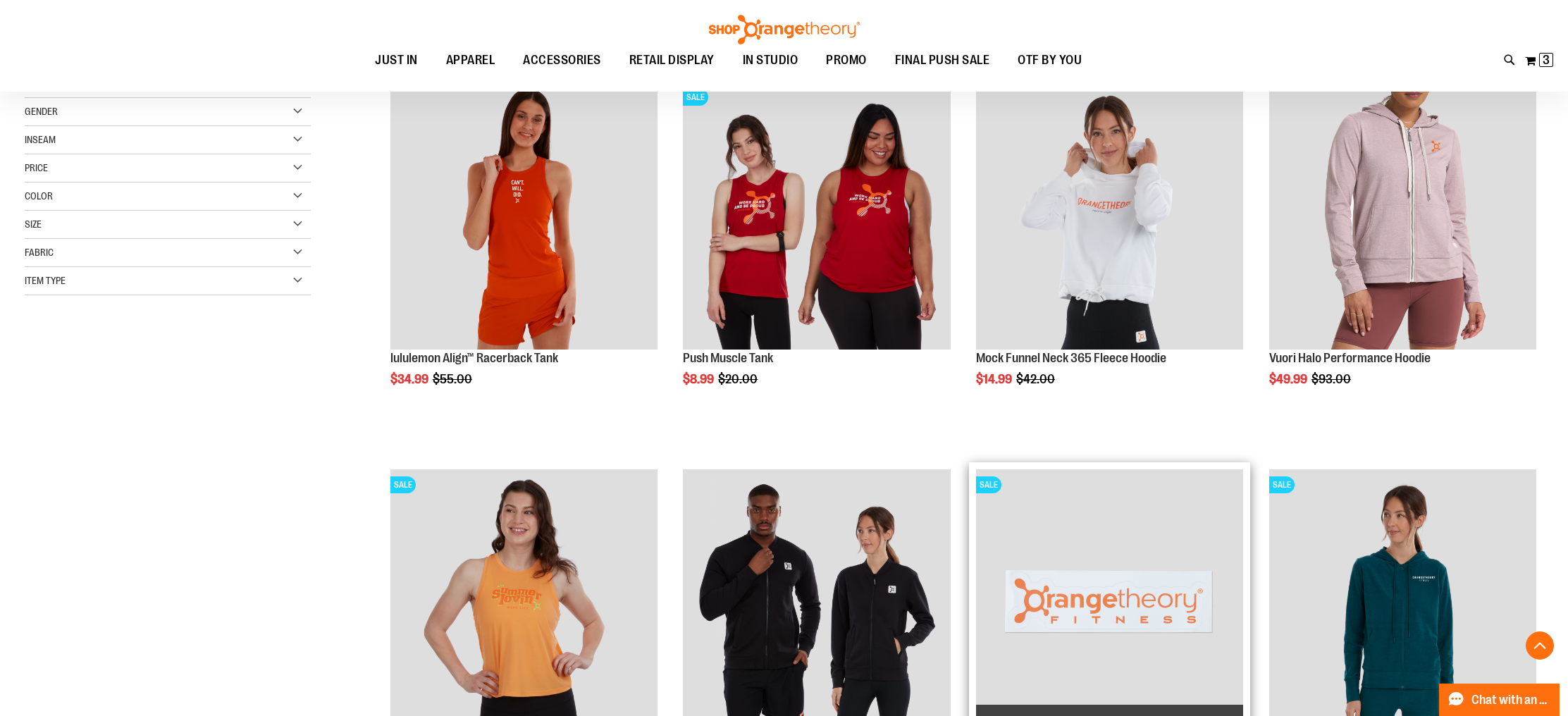
scroll to position [241, 0]
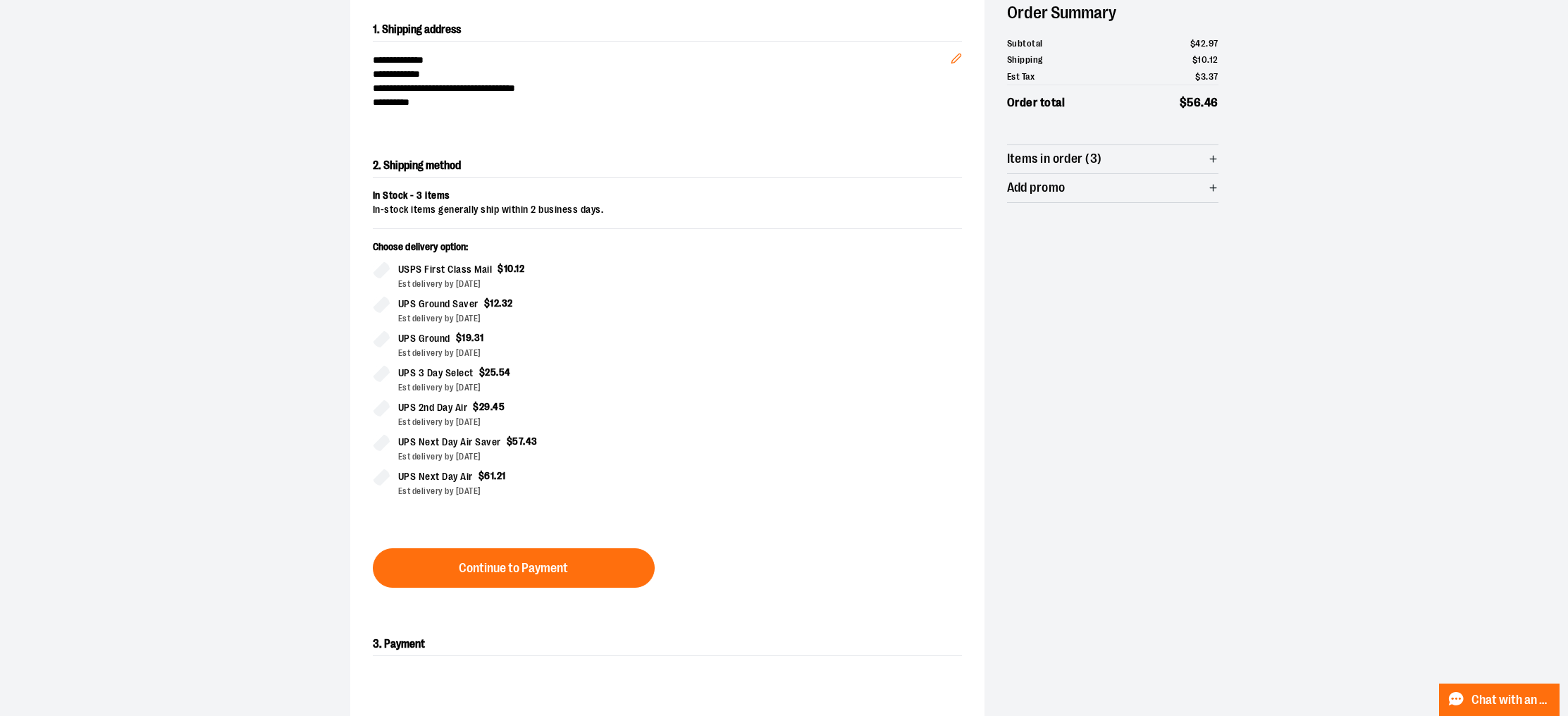
scroll to position [157, 0]
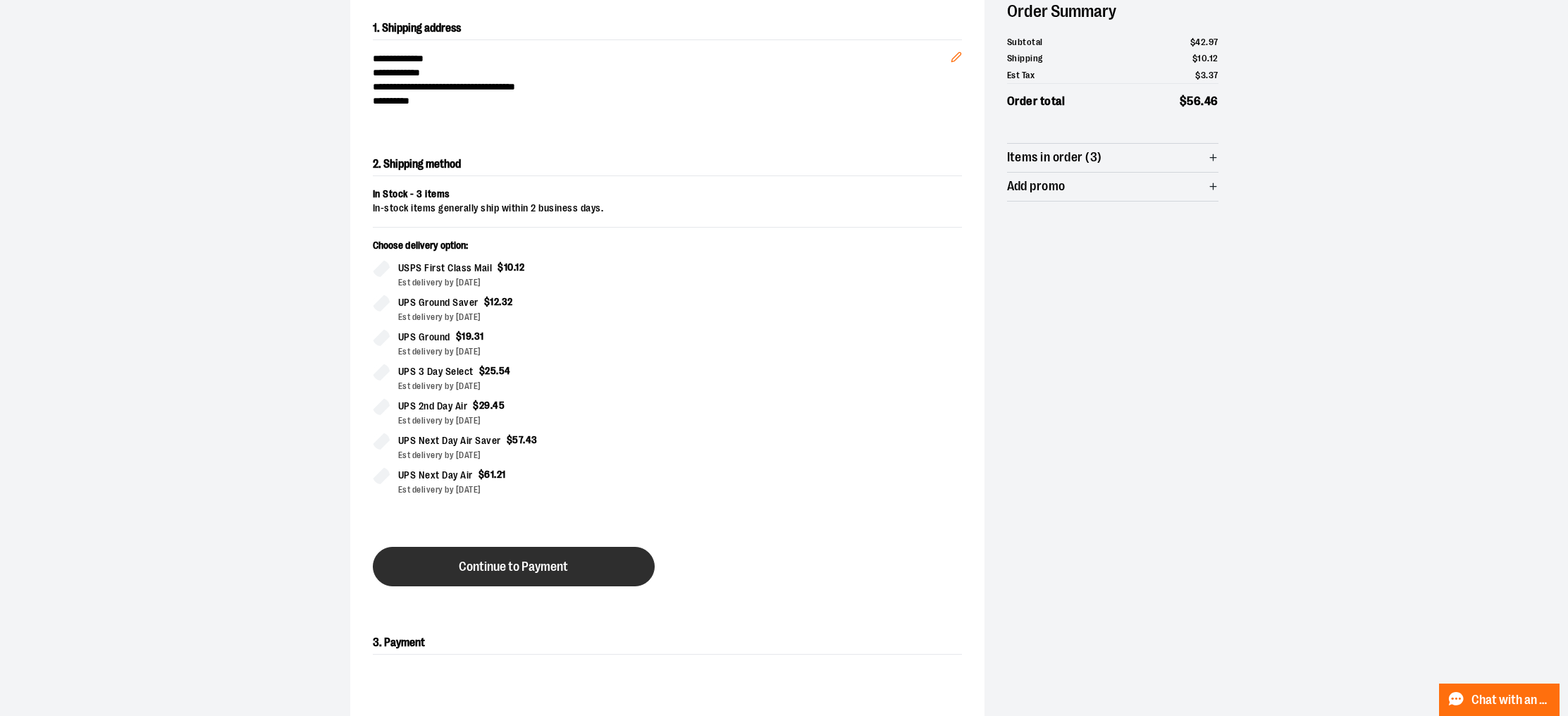
click at [572, 573] on button "Continue to Payment" at bounding box center [513, 566] width 282 height 39
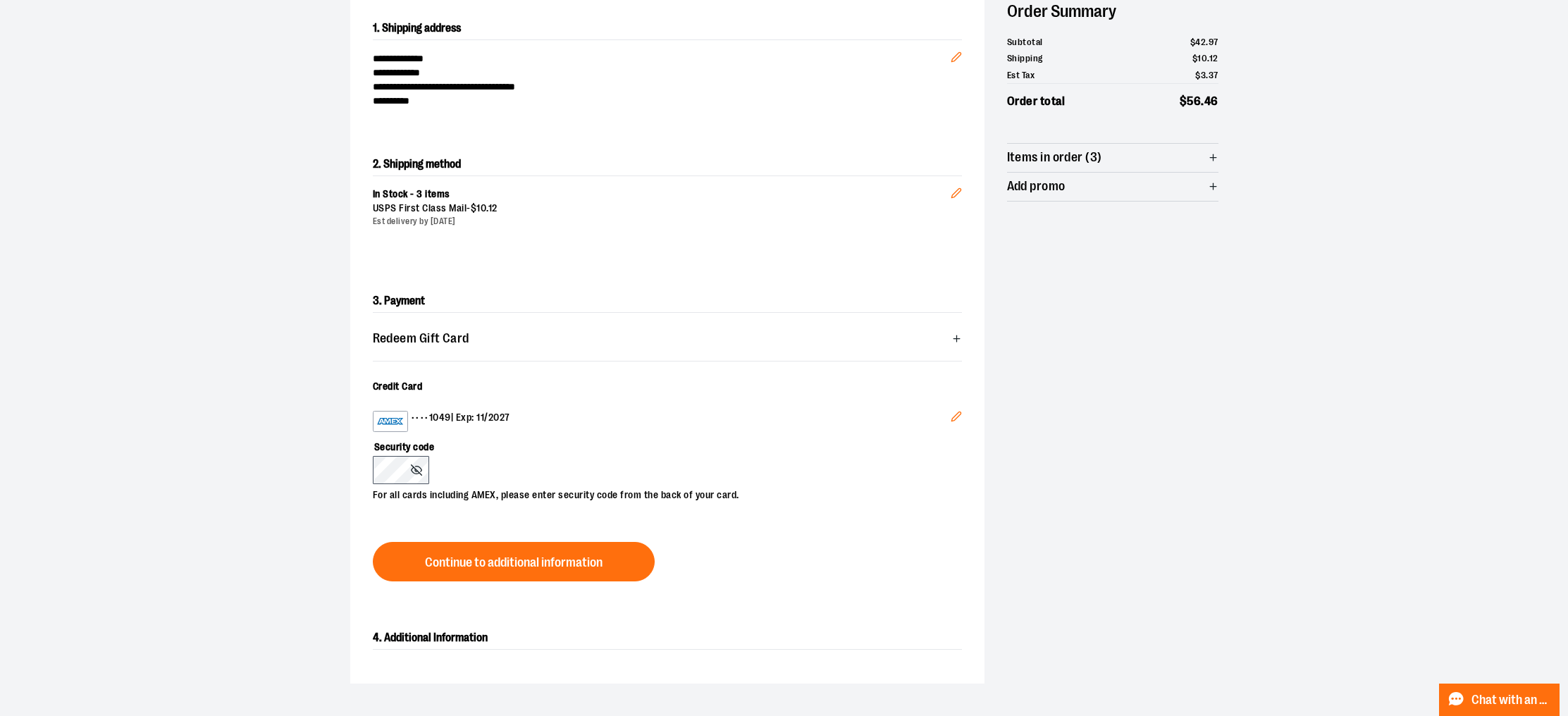
scroll to position [153, 0]
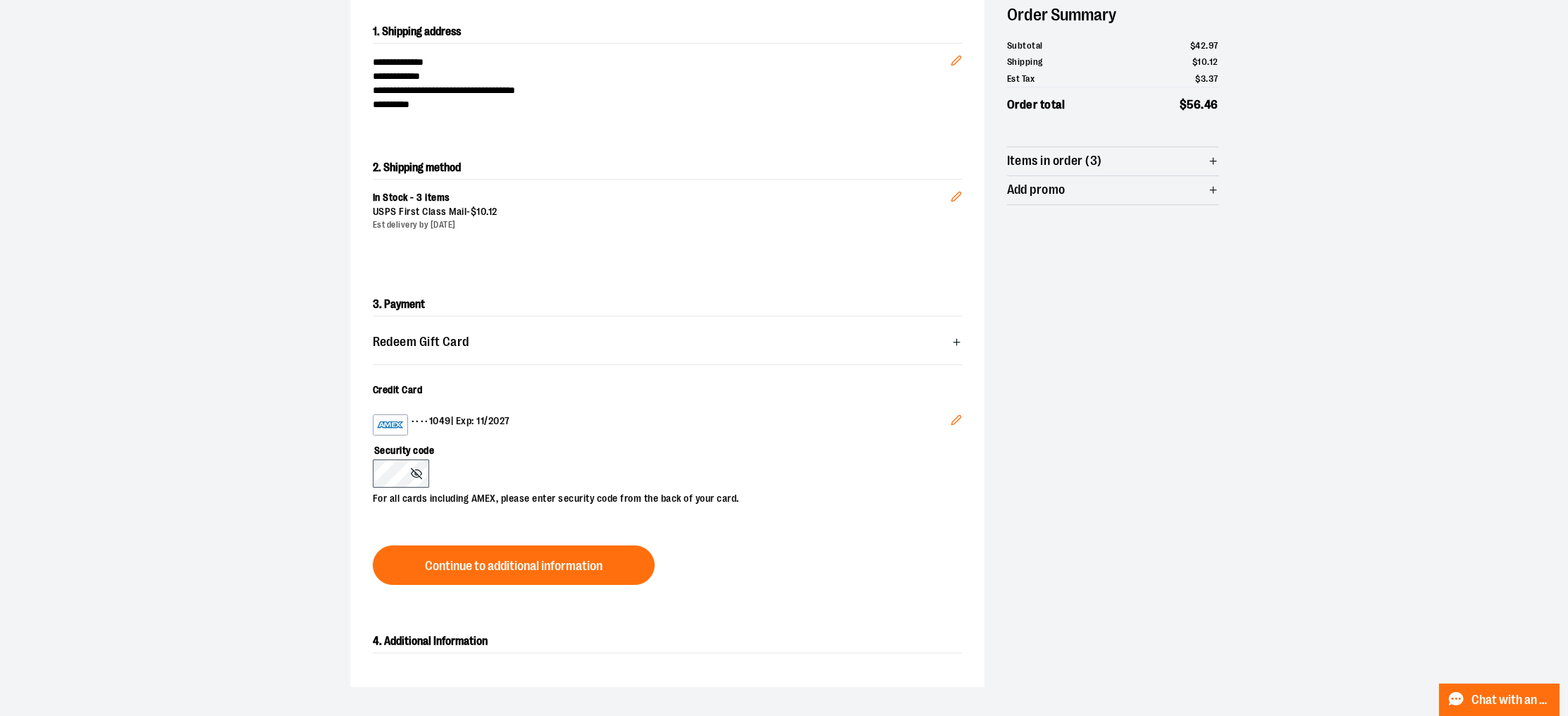
click at [955, 412] on button "Edit" at bounding box center [956, 422] width 34 height 38
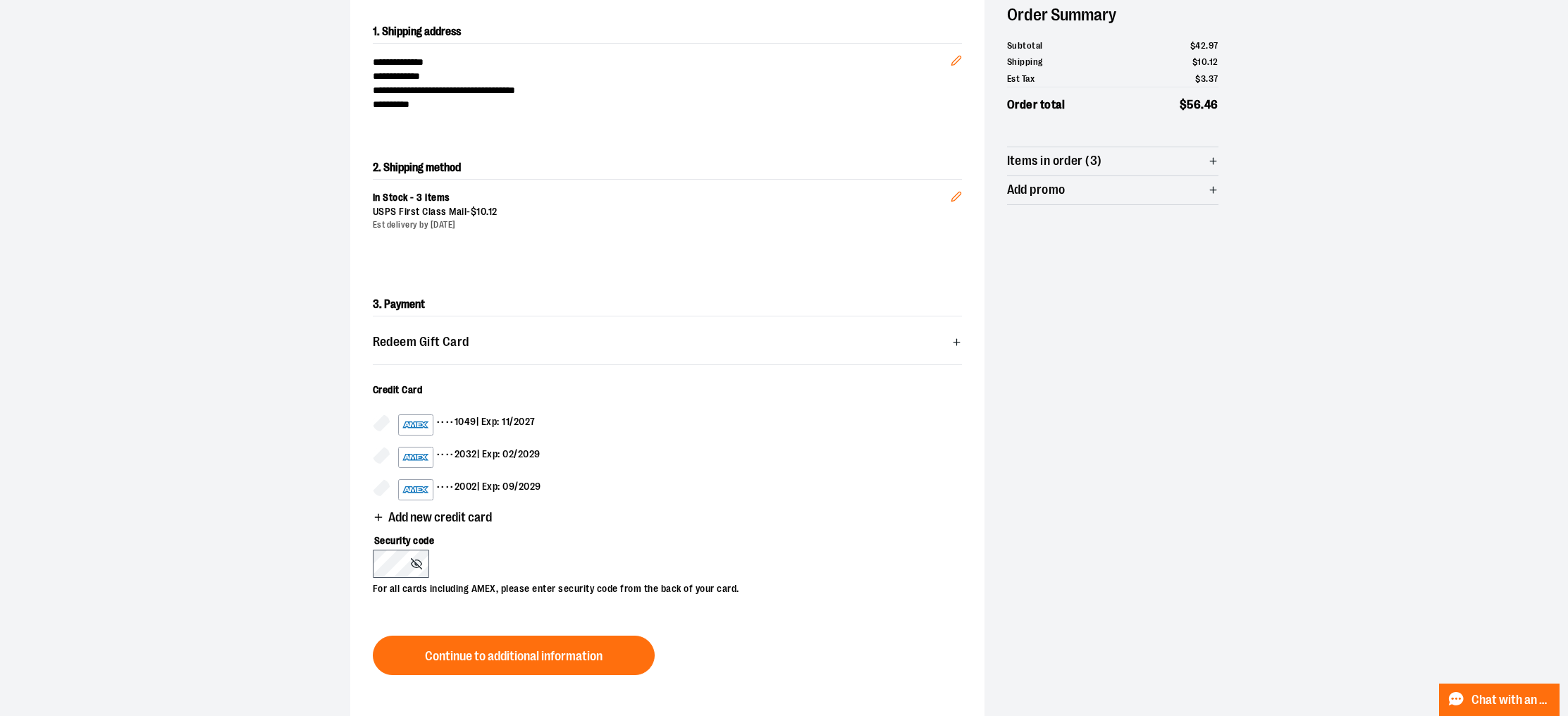
click at [377, 521] on icon "button" at bounding box center [378, 517] width 11 height 11
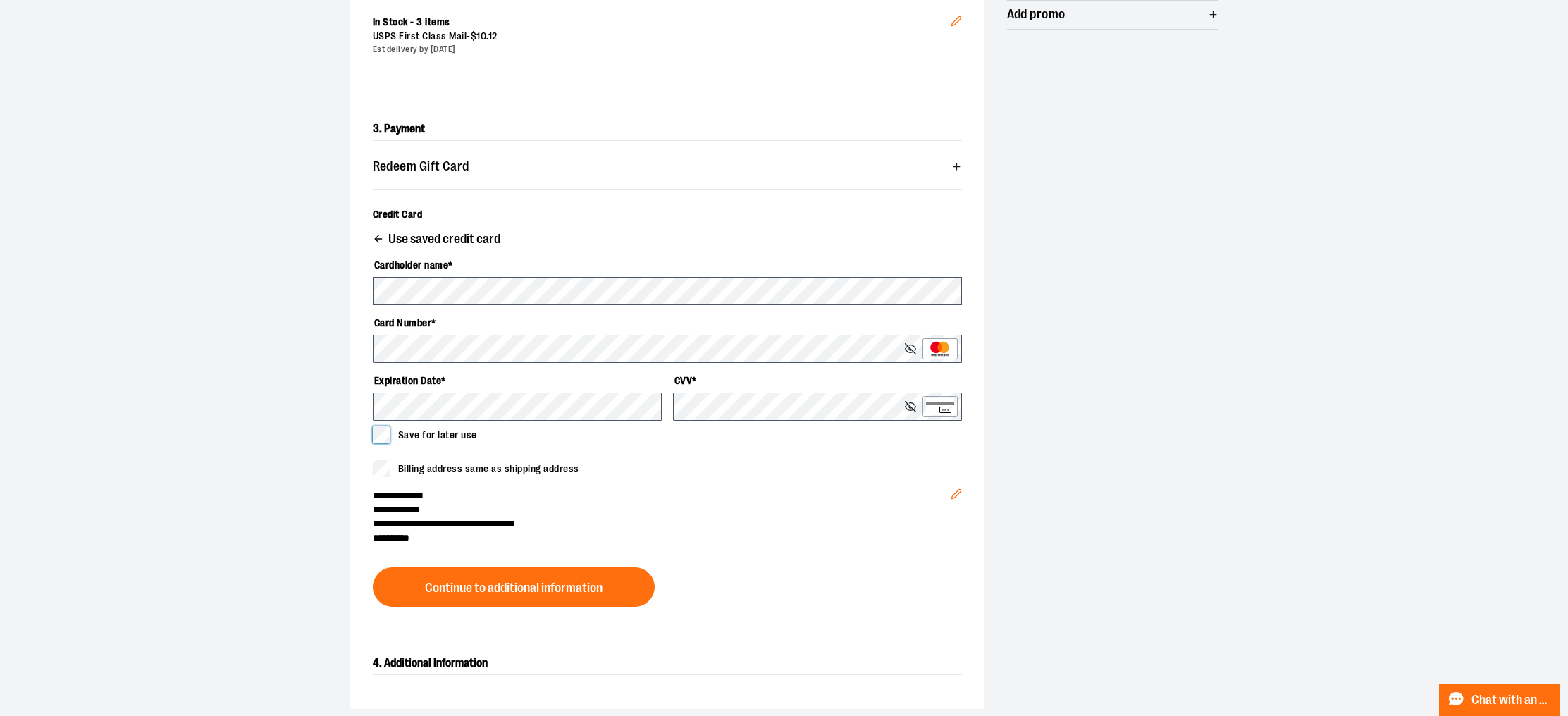
scroll to position [353, 0]
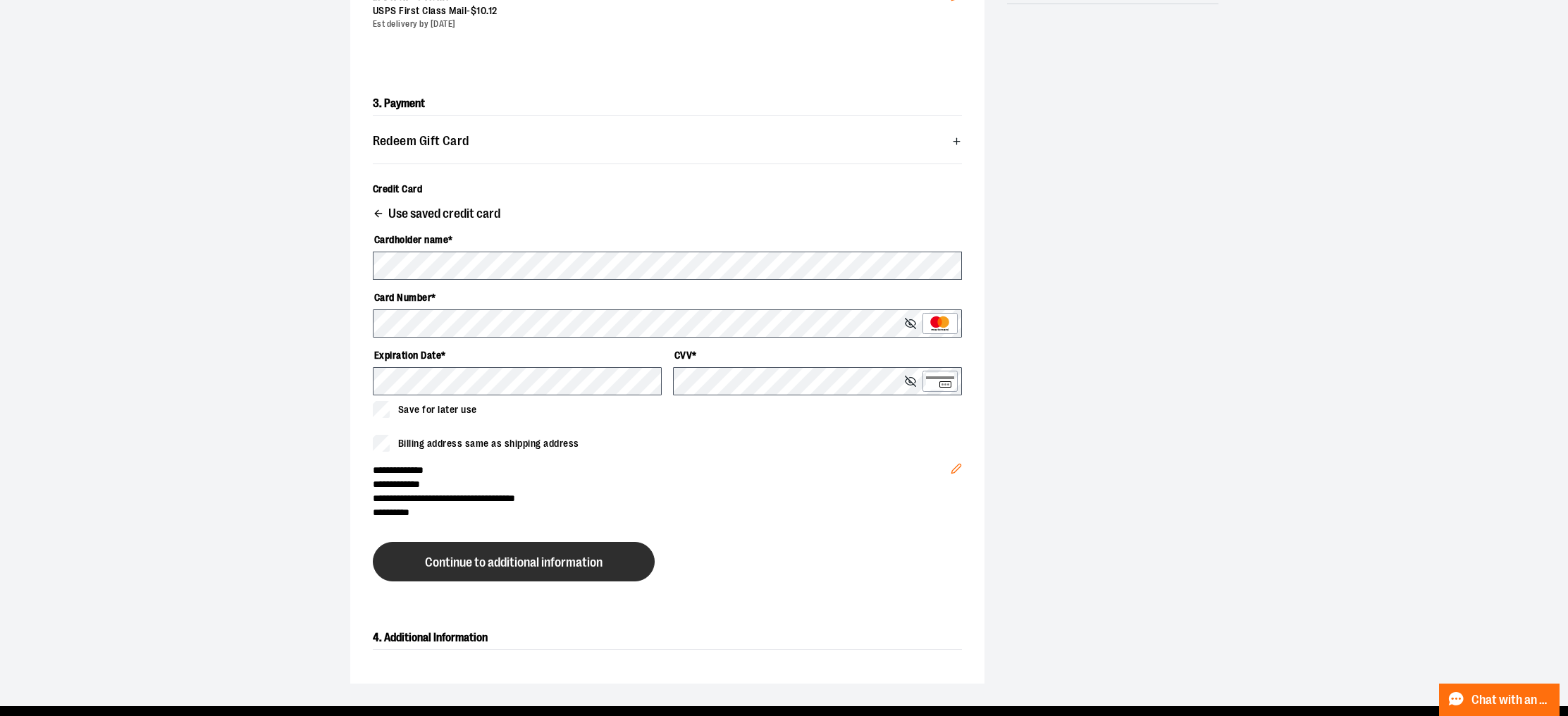
click at [580, 556] on span "Continue to additional information" at bounding box center [513, 562] width 178 height 14
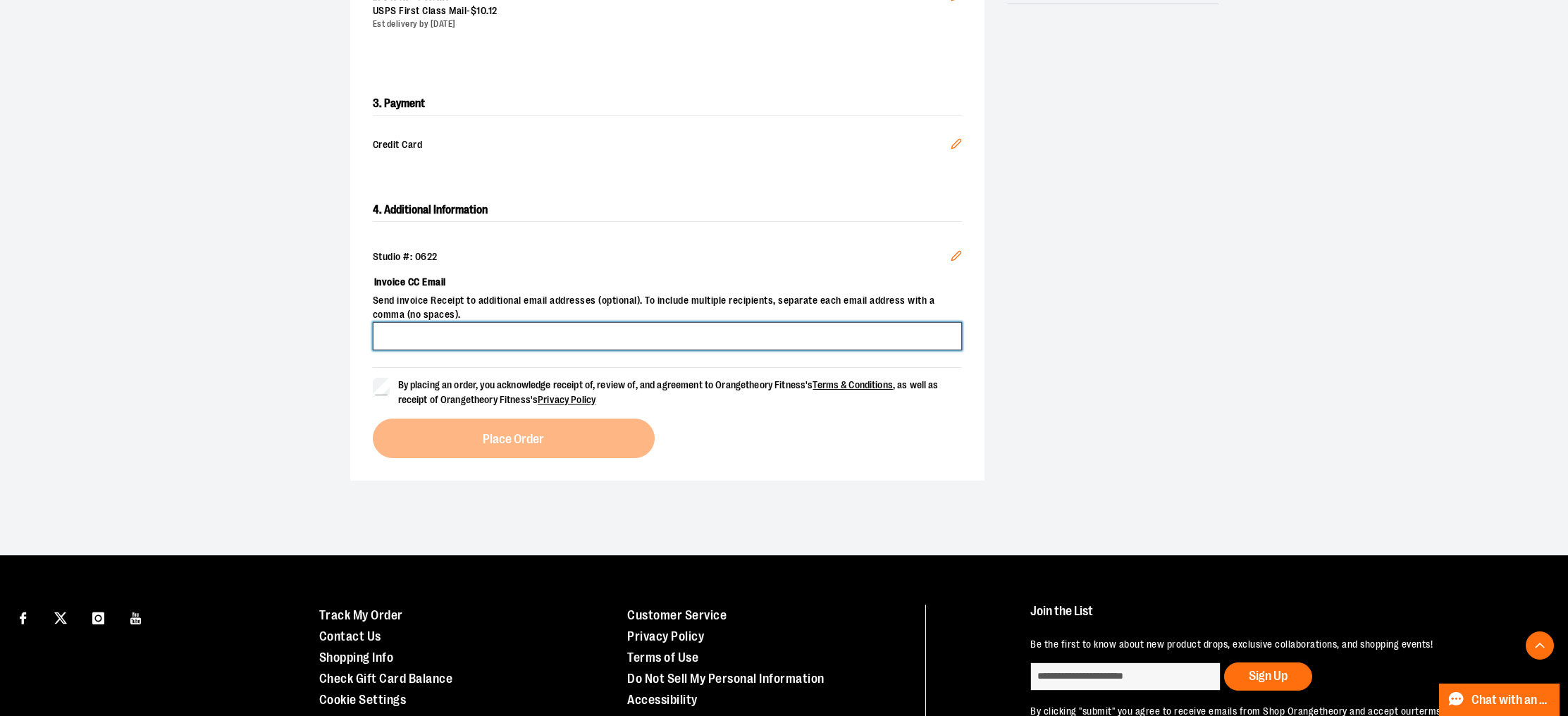
click at [525, 326] on input "Invoice CC Email" at bounding box center [667, 335] width 589 height 28
type input "**********"
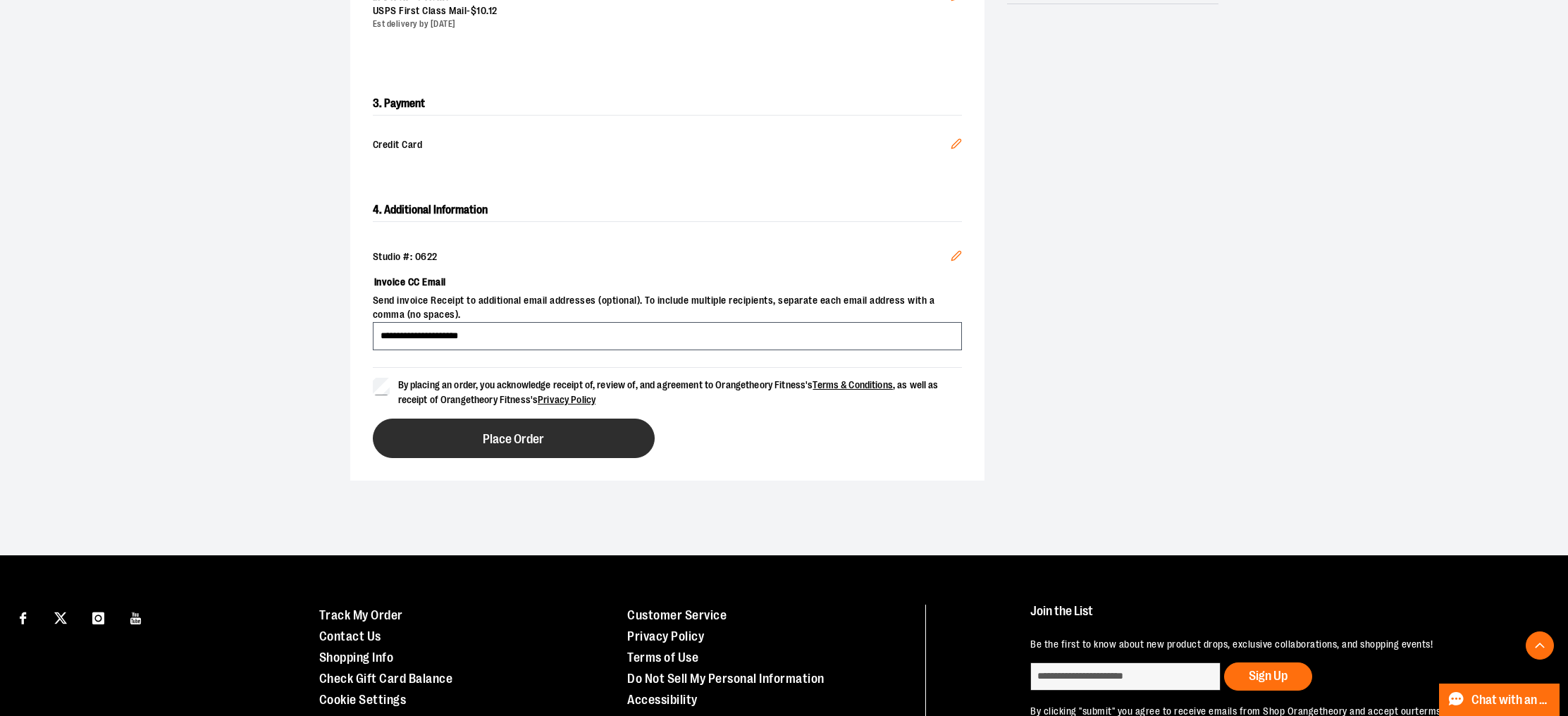
click at [512, 444] on span "Place Order" at bounding box center [513, 439] width 61 height 14
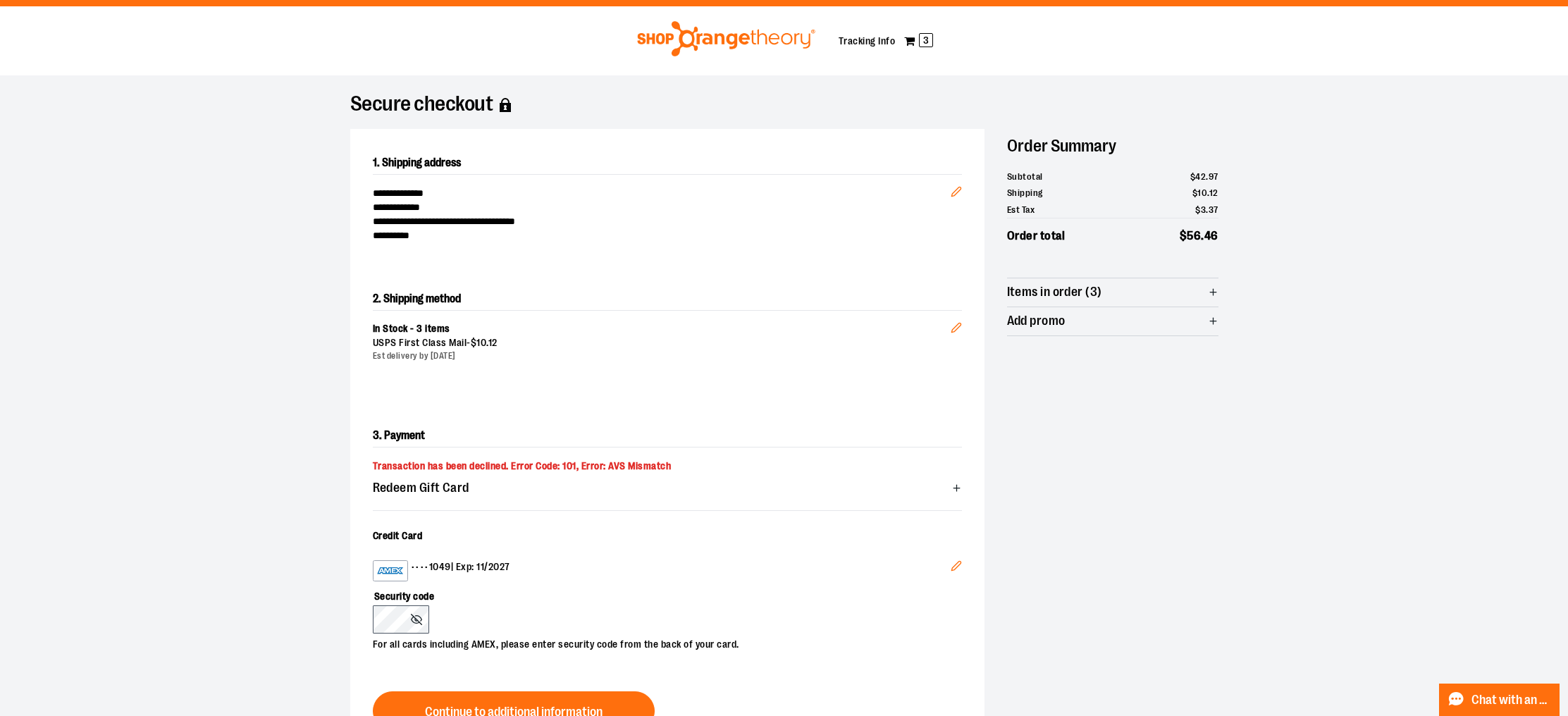
scroll to position [0, 0]
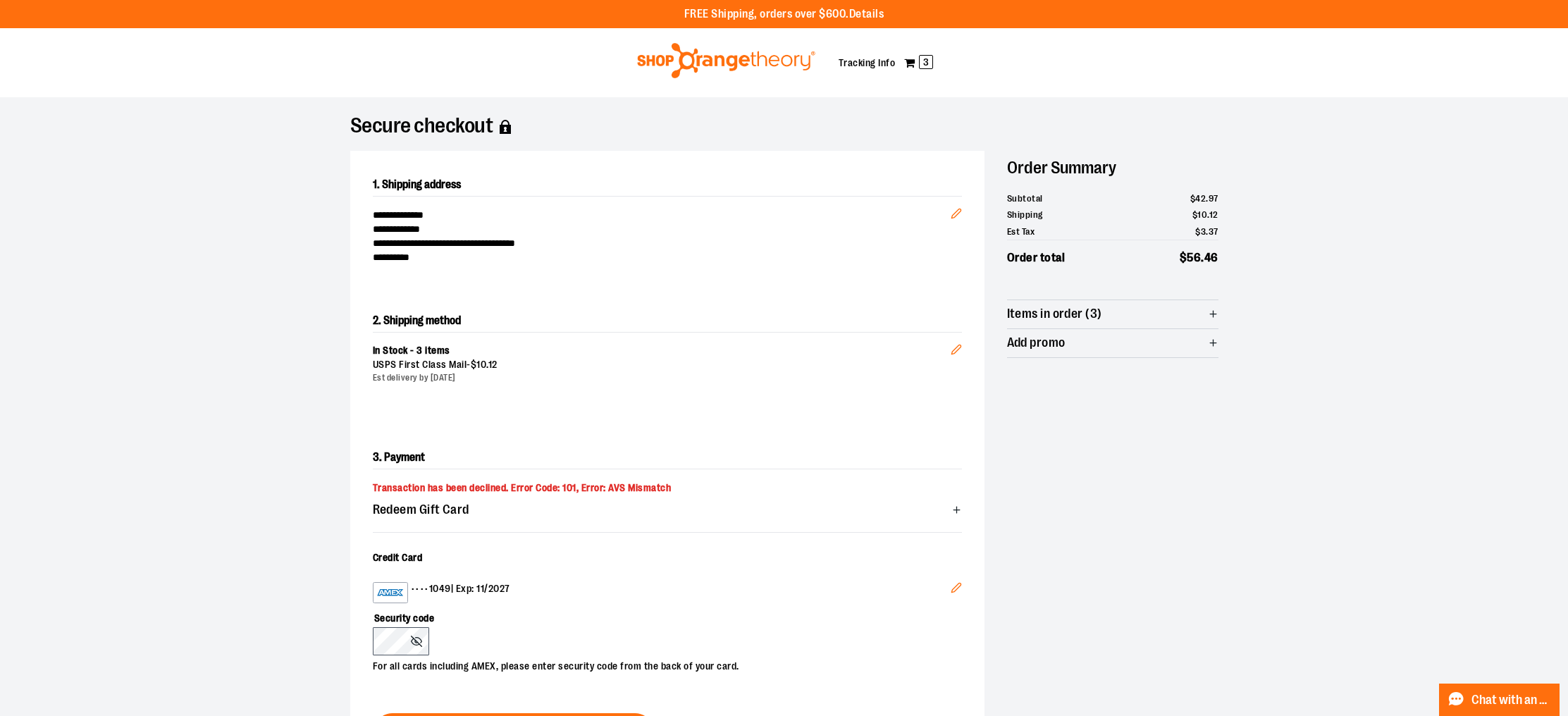
click at [1216, 320] on span "Items in order (3)" at bounding box center [1112, 313] width 211 height 28
